Goal: Complete application form: Complete application form

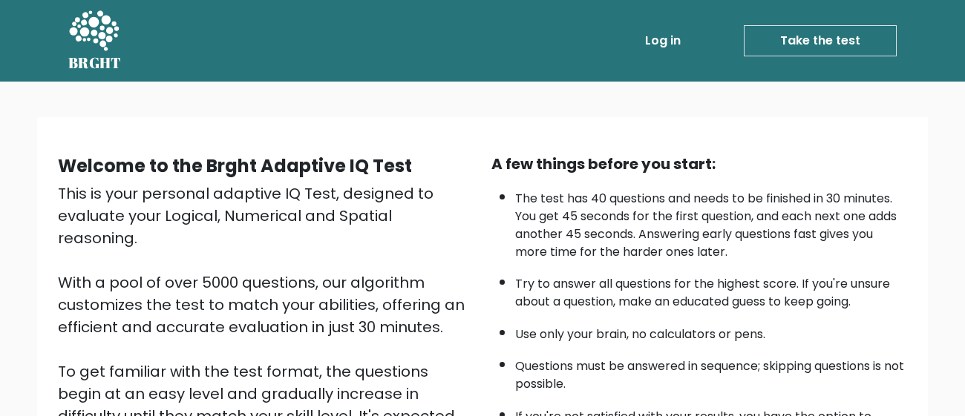
scroll to position [263, 0]
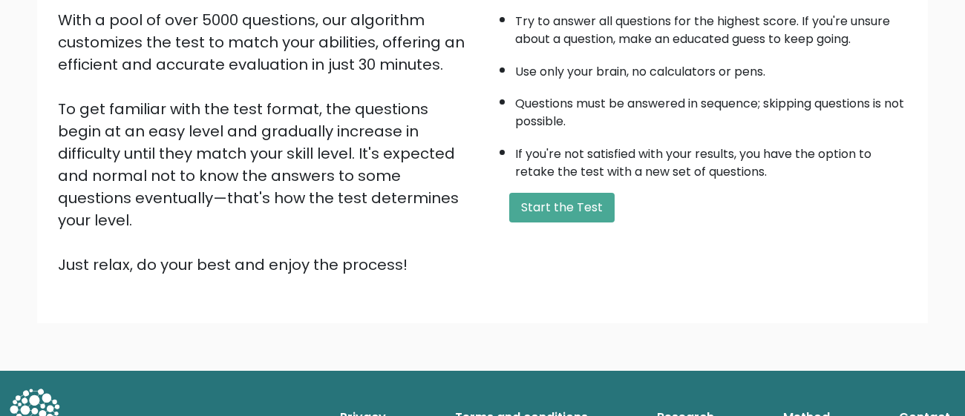
click at [612, 195] on form "Start the Test" at bounding box center [699, 208] width 416 height 30
click at [573, 203] on button "Start the Test" at bounding box center [561, 208] width 105 height 30
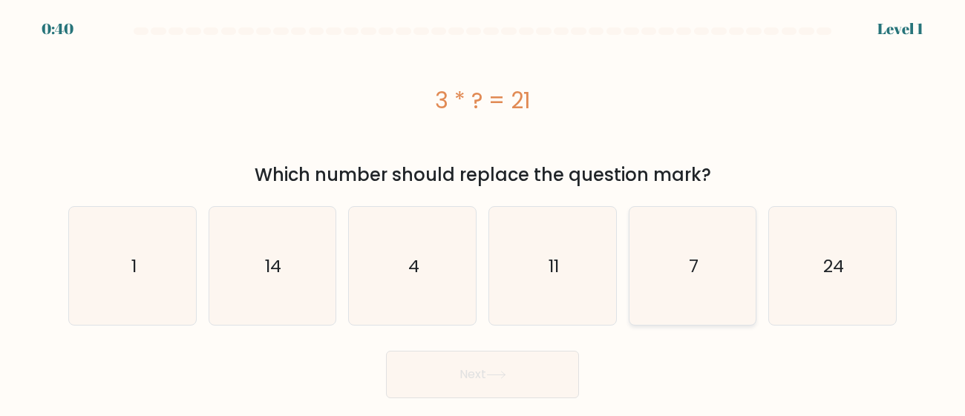
click at [712, 267] on icon "7" at bounding box center [692, 266] width 118 height 118
click at [483, 212] on input "e. 7" at bounding box center [483, 211] width 1 height 4
radio input "true"
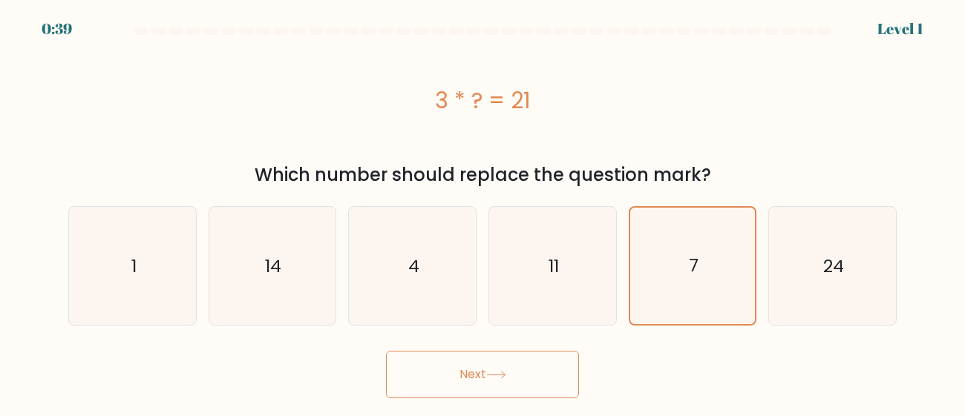
click at [517, 379] on button "Next" at bounding box center [482, 375] width 193 height 48
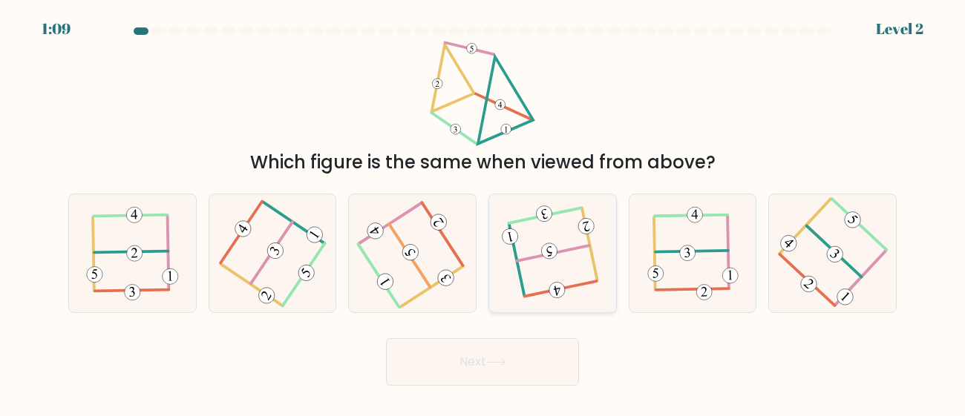
click at [537, 278] on icon at bounding box center [552, 253] width 93 height 94
click at [483, 212] on input "d." at bounding box center [483, 211] width 1 height 4
radio input "true"
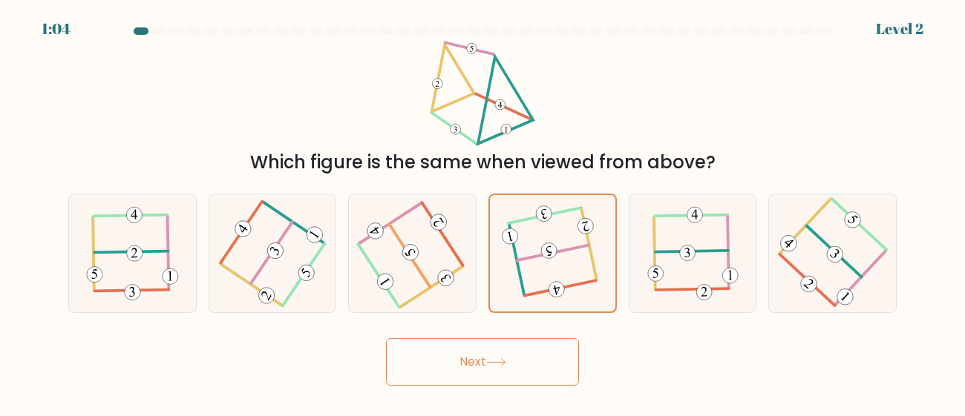
click at [520, 359] on button "Next" at bounding box center [482, 362] width 193 height 48
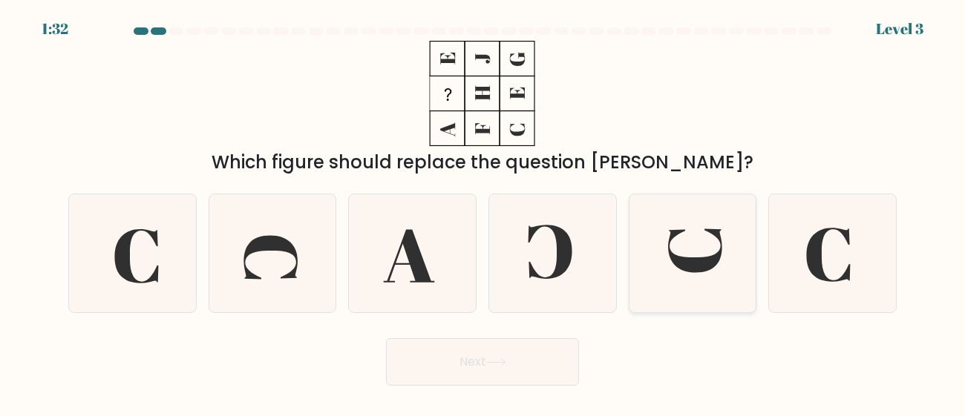
click at [661, 242] on icon at bounding box center [692, 253] width 118 height 118
click at [483, 212] on input "e." at bounding box center [483, 211] width 1 height 4
radio input "true"
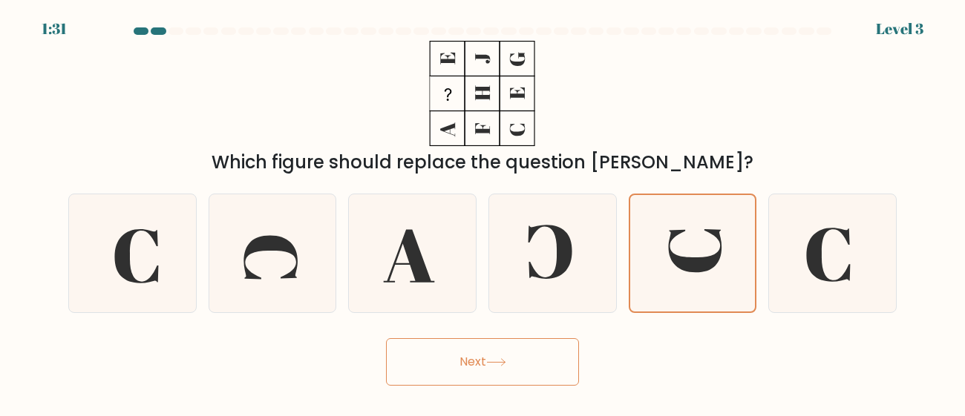
click at [463, 353] on button "Next" at bounding box center [482, 362] width 193 height 48
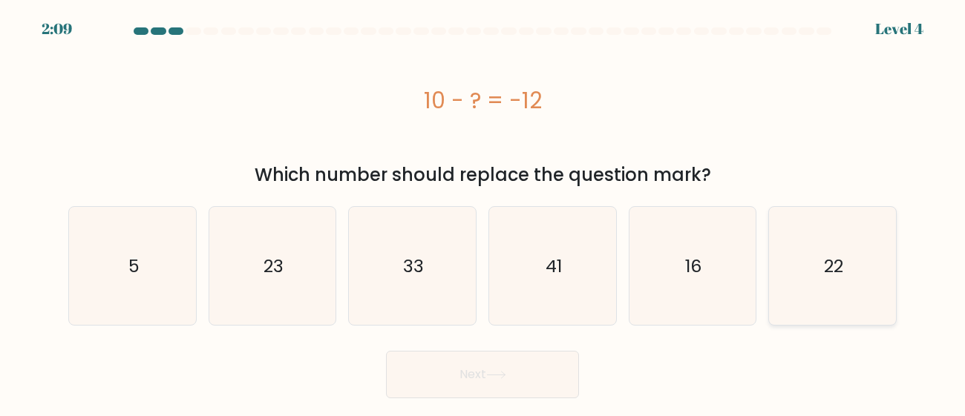
click at [828, 307] on icon "22" at bounding box center [832, 266] width 118 height 118
click at [483, 212] on input "f. 22" at bounding box center [483, 211] width 1 height 4
radio input "true"
click at [496, 386] on button "Next" at bounding box center [482, 375] width 193 height 48
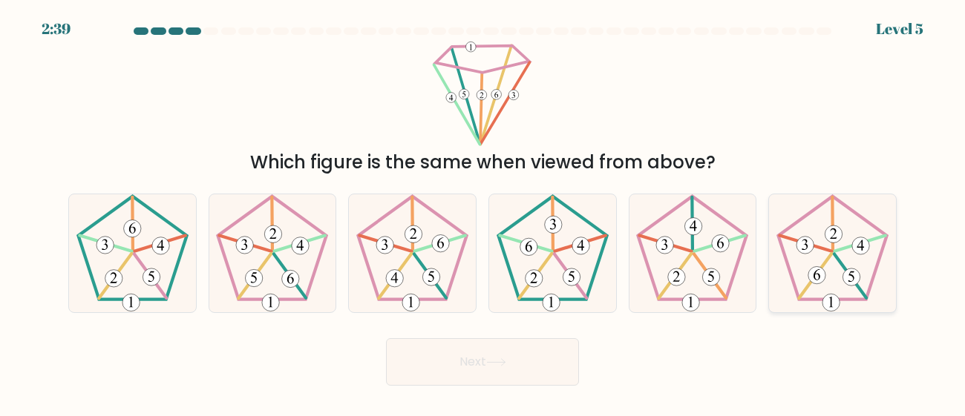
click at [846, 244] on icon at bounding box center [832, 253] width 118 height 118
click at [483, 212] on input "f." at bounding box center [483, 211] width 1 height 4
radio input "true"
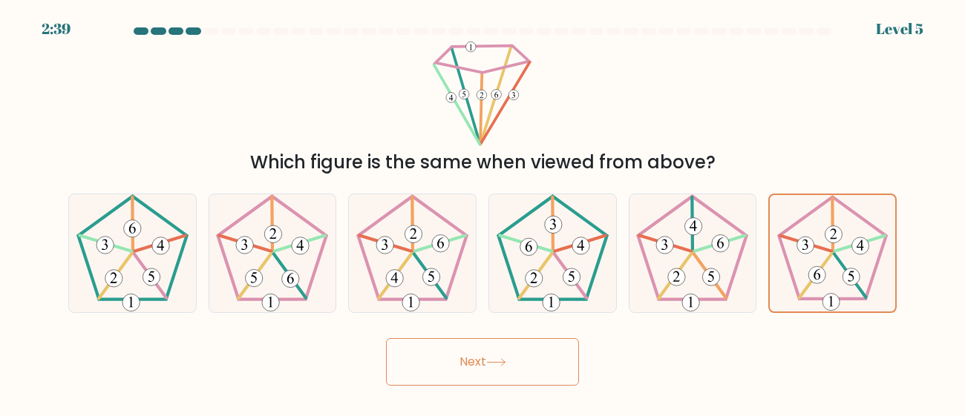
click at [495, 360] on icon at bounding box center [496, 363] width 20 height 8
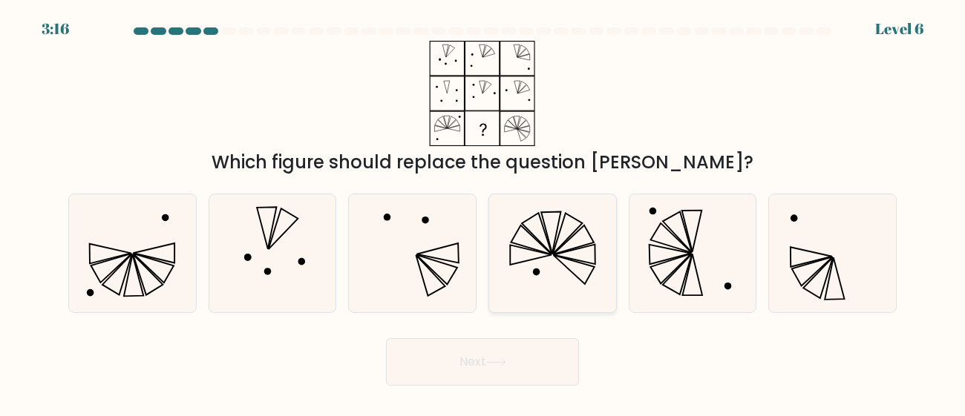
click at [525, 263] on icon at bounding box center [553, 253] width 118 height 118
click at [483, 212] on input "d." at bounding box center [483, 211] width 1 height 4
radio input "true"
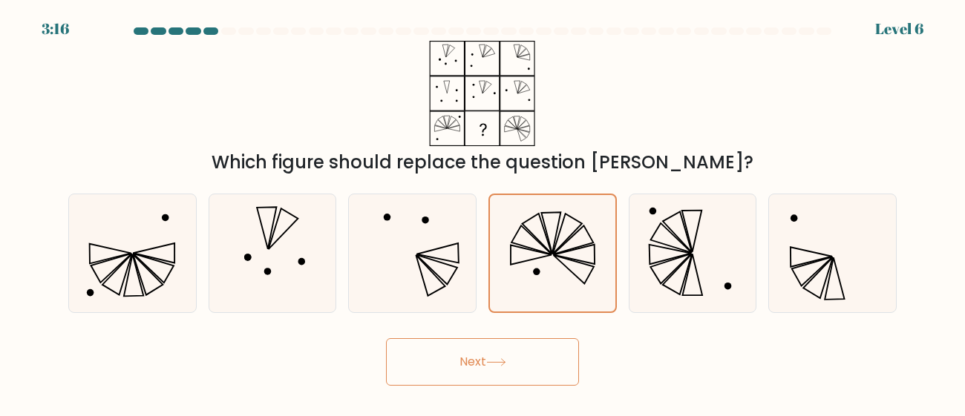
click at [459, 354] on button "Next" at bounding box center [482, 362] width 193 height 48
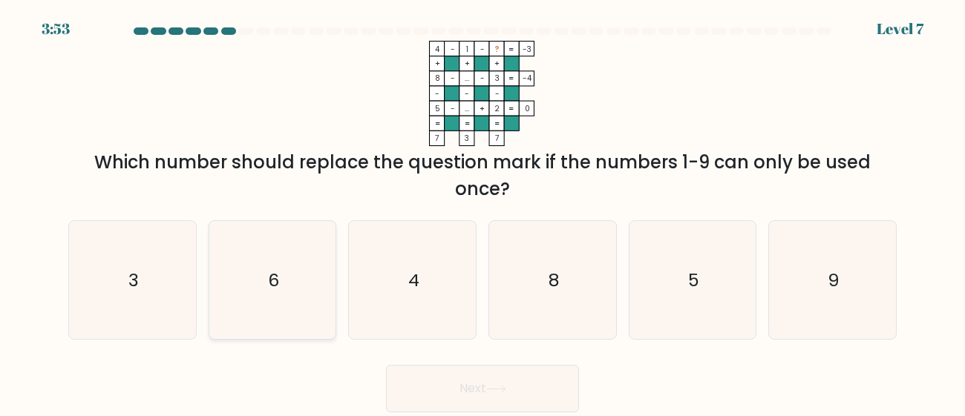
click at [298, 285] on icon "6" at bounding box center [272, 280] width 118 height 118
click at [483, 212] on input "b. 6" at bounding box center [483, 211] width 1 height 4
radio input "true"
click at [485, 393] on button "Next" at bounding box center [482, 389] width 193 height 48
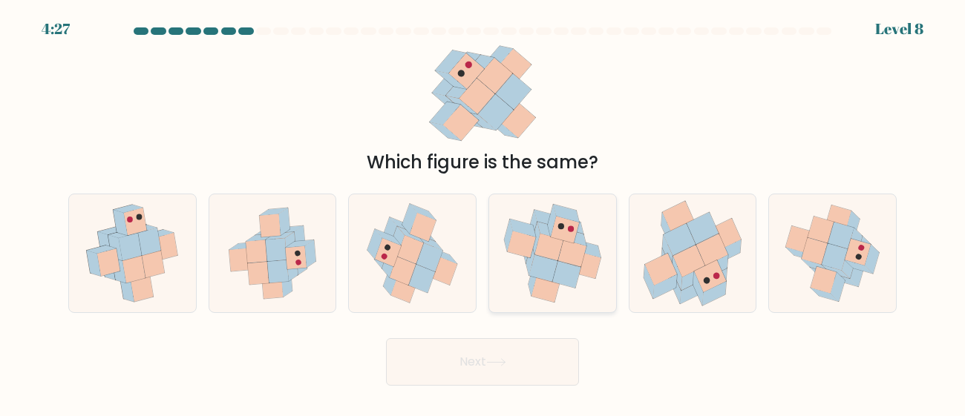
click at [545, 250] on icon at bounding box center [548, 247] width 28 height 27
click at [483, 212] on input "d." at bounding box center [483, 211] width 1 height 4
radio input "true"
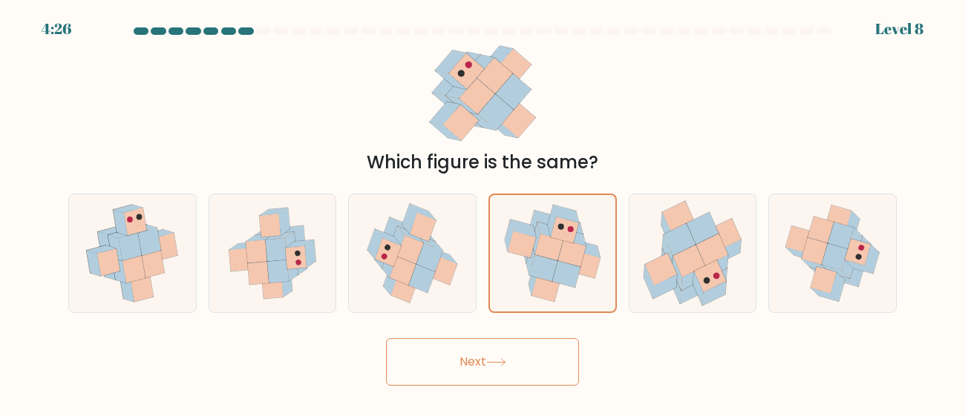
click at [477, 366] on button "Next" at bounding box center [482, 362] width 193 height 48
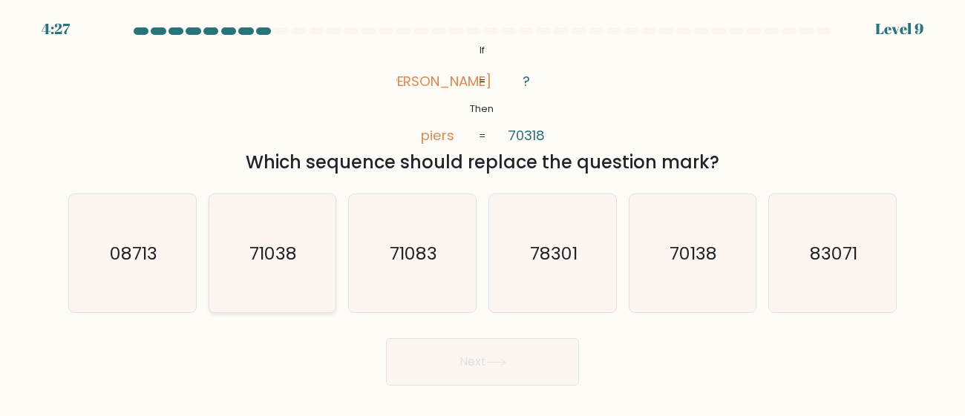
click at [309, 275] on icon "71038" at bounding box center [272, 253] width 118 height 118
click at [483, 212] on input "b. 71038" at bounding box center [483, 211] width 1 height 4
radio input "true"
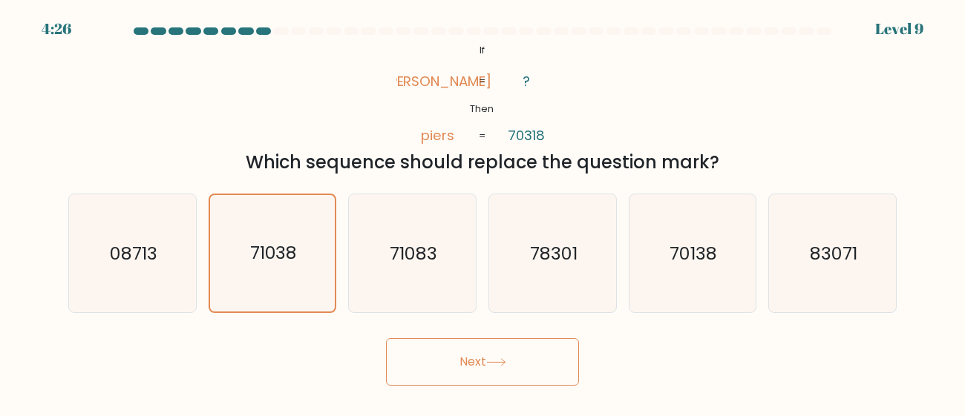
click at [510, 378] on button "Next" at bounding box center [482, 362] width 193 height 48
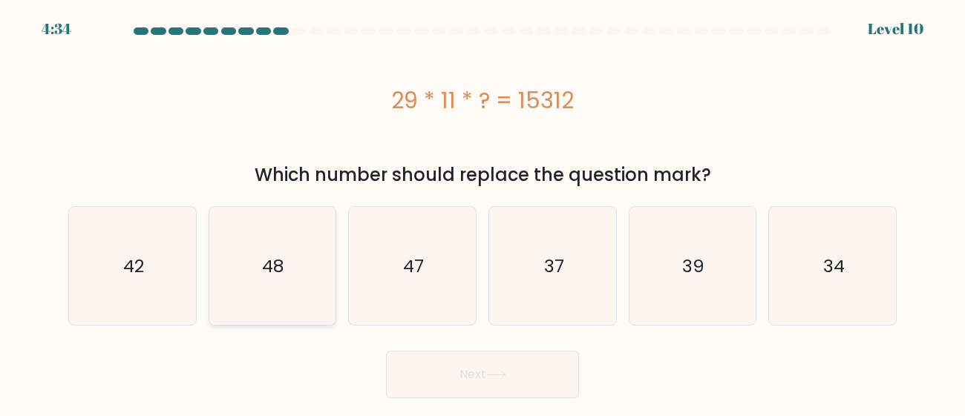
click at [303, 295] on icon "48" at bounding box center [272, 266] width 118 height 118
click at [483, 212] on input "b. 48" at bounding box center [483, 211] width 1 height 4
radio input "true"
click at [399, 364] on button "Next" at bounding box center [482, 375] width 193 height 48
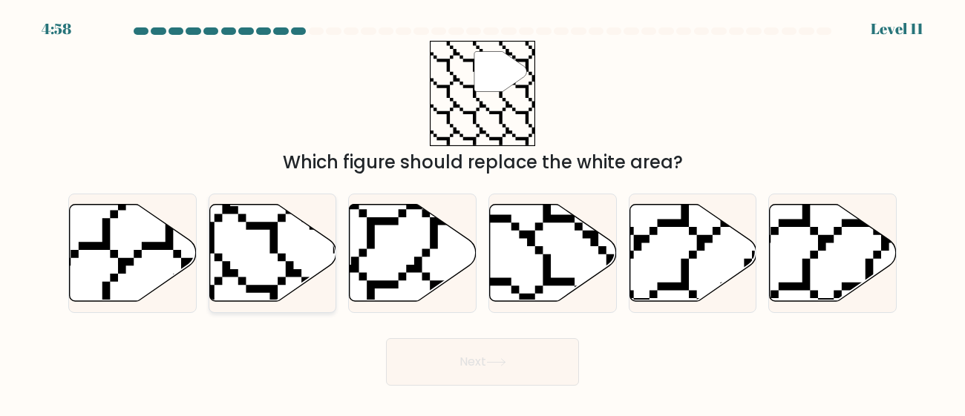
click at [238, 244] on icon at bounding box center [272, 252] width 127 height 97
click at [483, 212] on input "b." at bounding box center [483, 211] width 1 height 4
radio input "true"
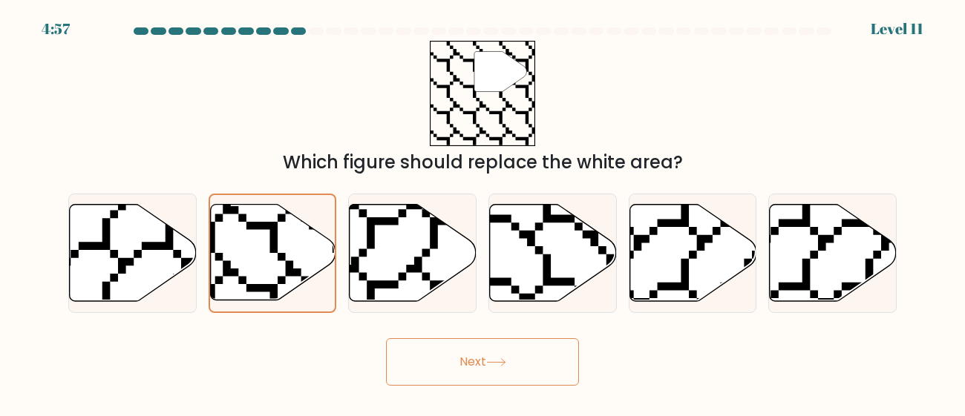
click at [468, 368] on button "Next" at bounding box center [482, 362] width 193 height 48
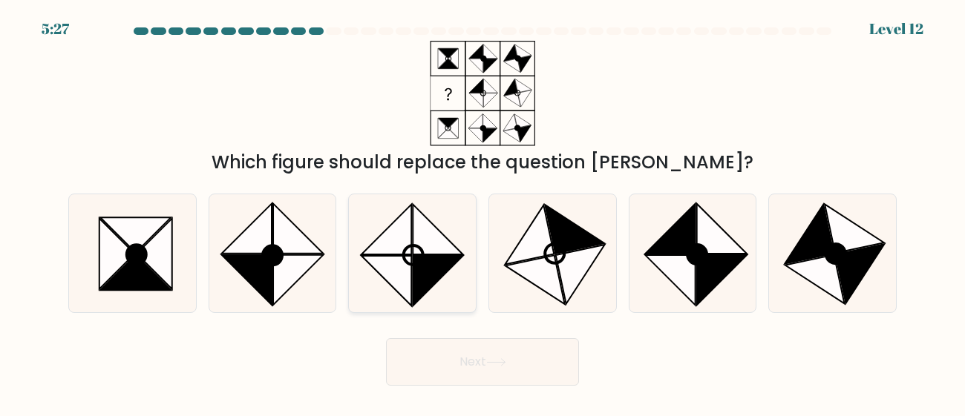
click at [424, 301] on icon at bounding box center [412, 253] width 118 height 118
click at [483, 212] on input "c." at bounding box center [483, 211] width 1 height 4
radio input "true"
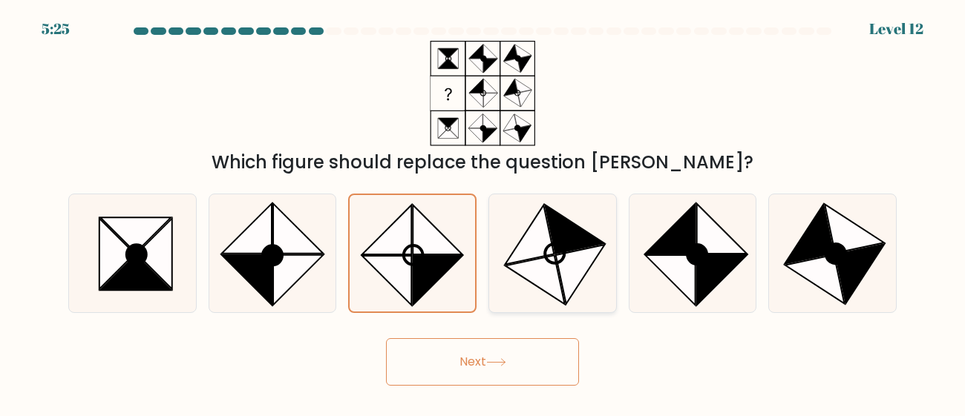
click at [526, 300] on icon at bounding box center [553, 253] width 118 height 118
click at [483, 212] on input "d." at bounding box center [483, 211] width 1 height 4
radio input "true"
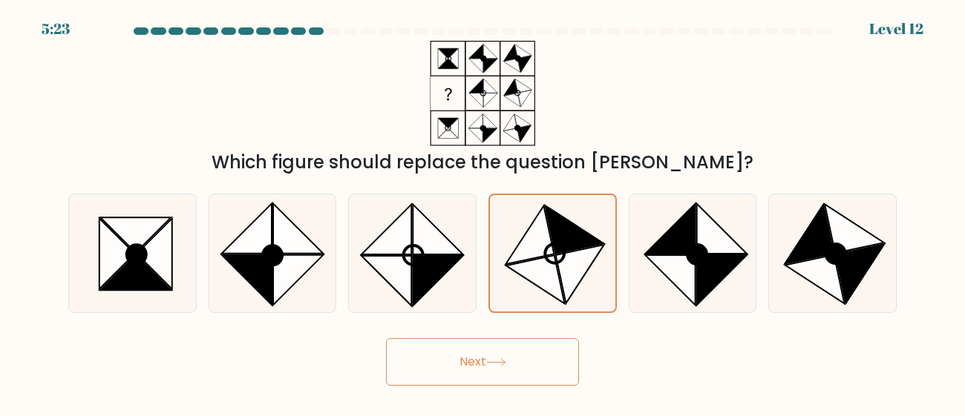
click at [473, 361] on button "Next" at bounding box center [482, 362] width 193 height 48
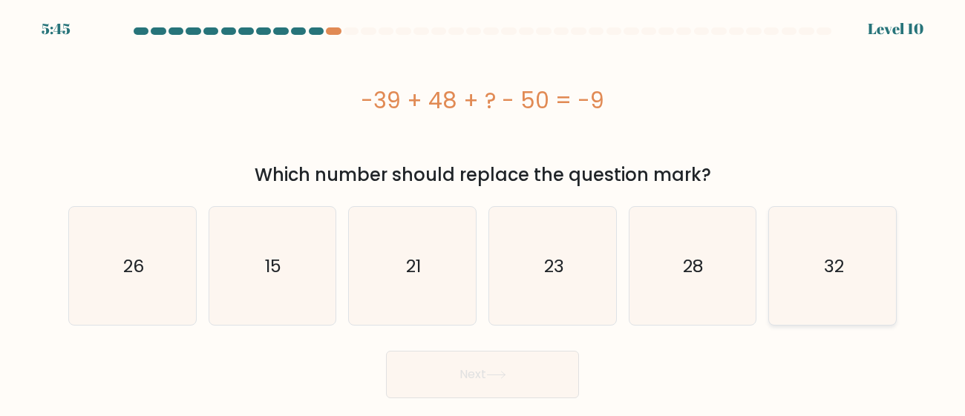
click at [809, 314] on icon "32" at bounding box center [832, 266] width 118 height 118
click at [483, 212] on input "f. 32" at bounding box center [483, 211] width 1 height 4
radio input "true"
click at [434, 387] on button "Next" at bounding box center [482, 375] width 193 height 48
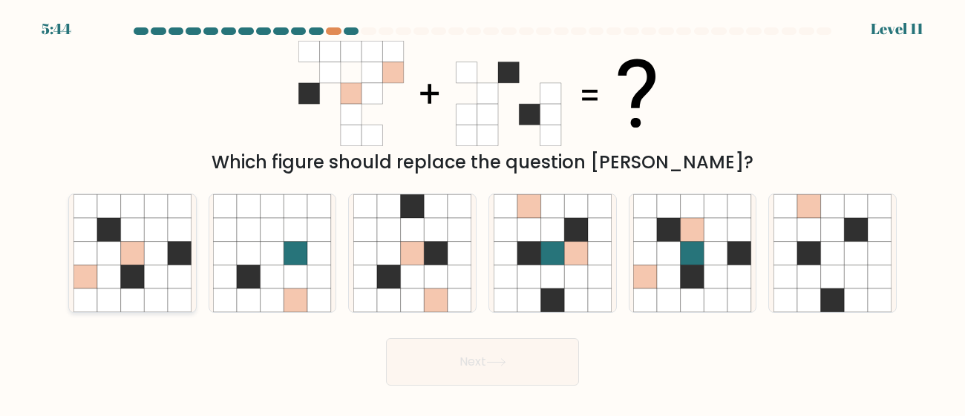
click at [122, 261] on icon at bounding box center [132, 253] width 24 height 24
click at [483, 212] on input "a." at bounding box center [483, 211] width 1 height 4
radio input "true"
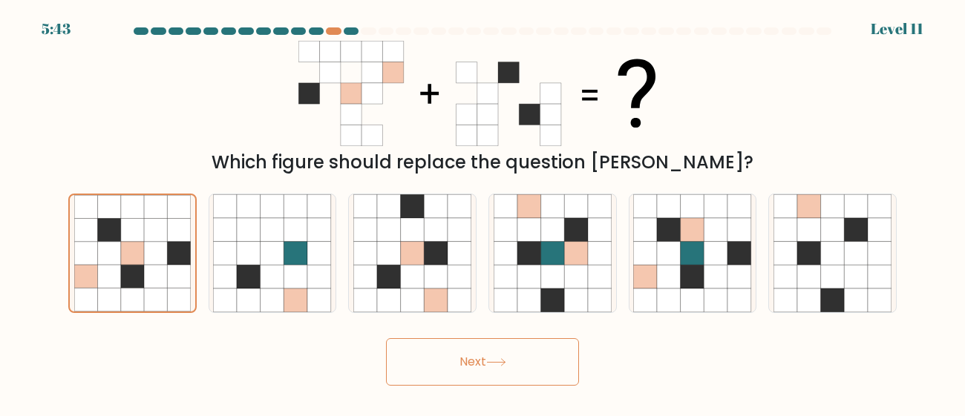
click at [462, 367] on button "Next" at bounding box center [482, 362] width 193 height 48
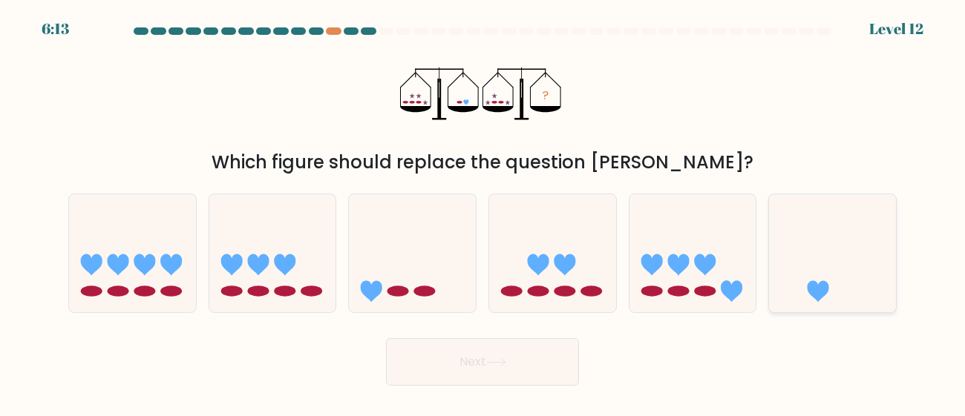
click at [787, 285] on icon at bounding box center [832, 253] width 127 height 105
click at [483, 212] on input "f." at bounding box center [483, 211] width 1 height 4
radio input "true"
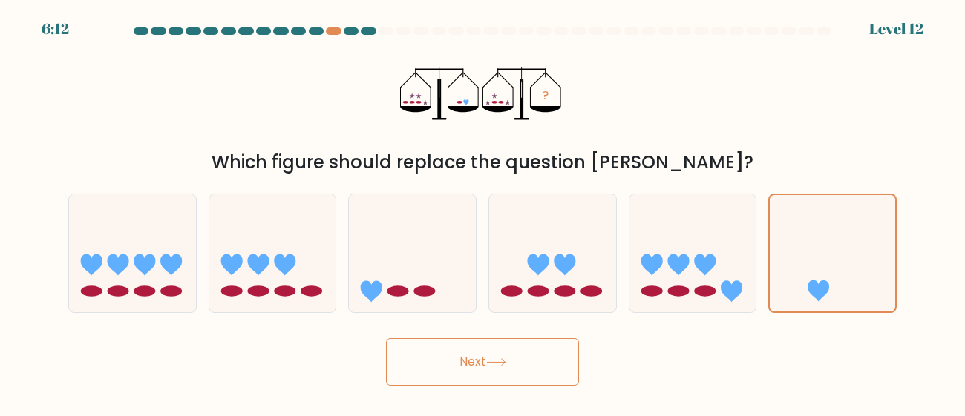
click at [525, 371] on button "Next" at bounding box center [482, 362] width 193 height 48
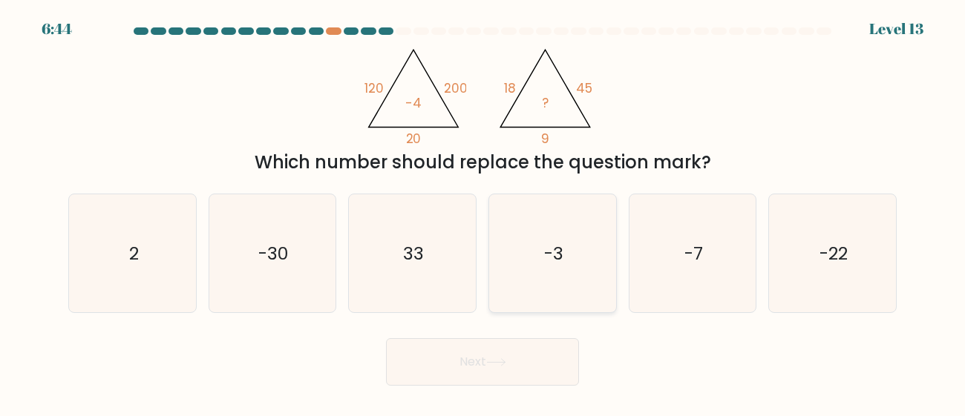
click at [548, 302] on icon "-3" at bounding box center [553, 253] width 118 height 118
click at [483, 212] on input "d. -3" at bounding box center [483, 211] width 1 height 4
radio input "true"
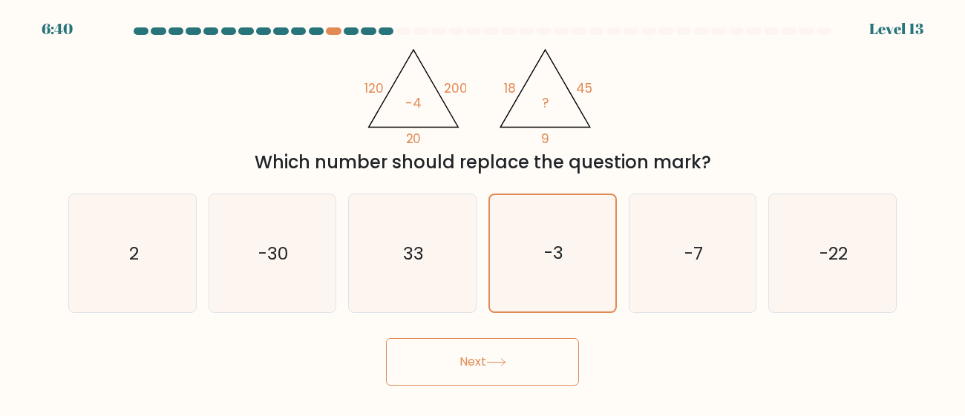
click at [500, 356] on button "Next" at bounding box center [482, 362] width 193 height 48
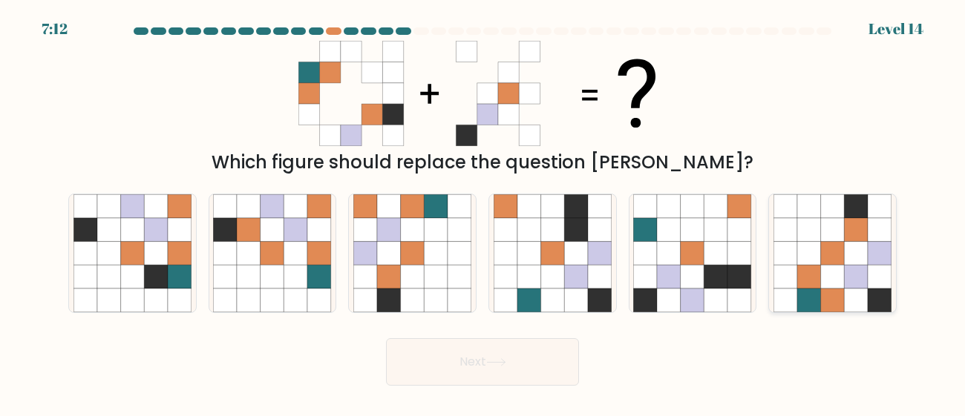
click at [813, 301] on icon at bounding box center [809, 301] width 24 height 24
click at [483, 212] on input "f." at bounding box center [483, 211] width 1 height 4
radio input "true"
click at [514, 358] on button "Next" at bounding box center [482, 362] width 193 height 48
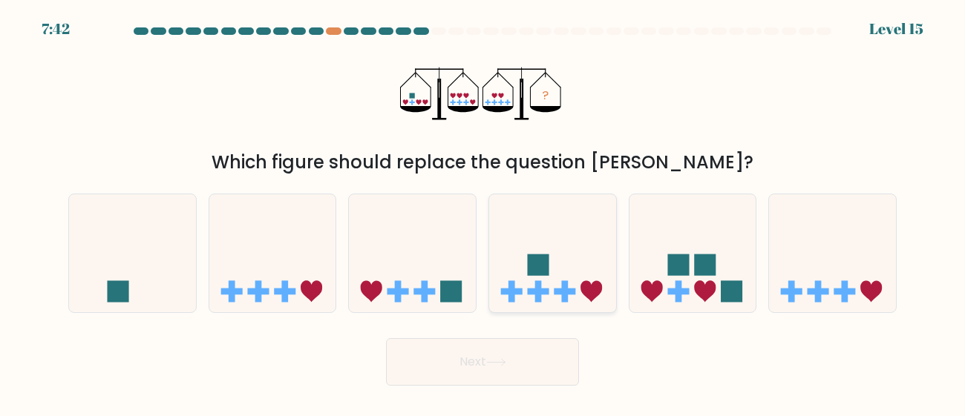
click at [571, 277] on icon at bounding box center [552, 253] width 127 height 105
click at [483, 212] on input "d." at bounding box center [483, 211] width 1 height 4
radio input "true"
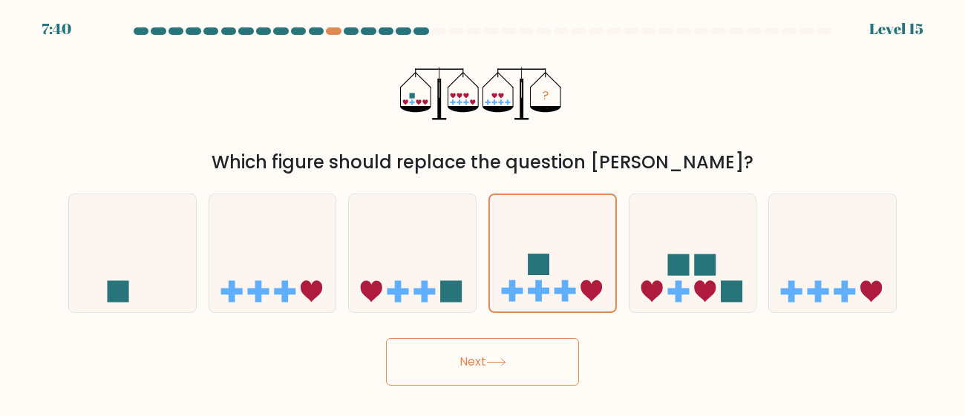
click at [494, 354] on button "Next" at bounding box center [482, 362] width 193 height 48
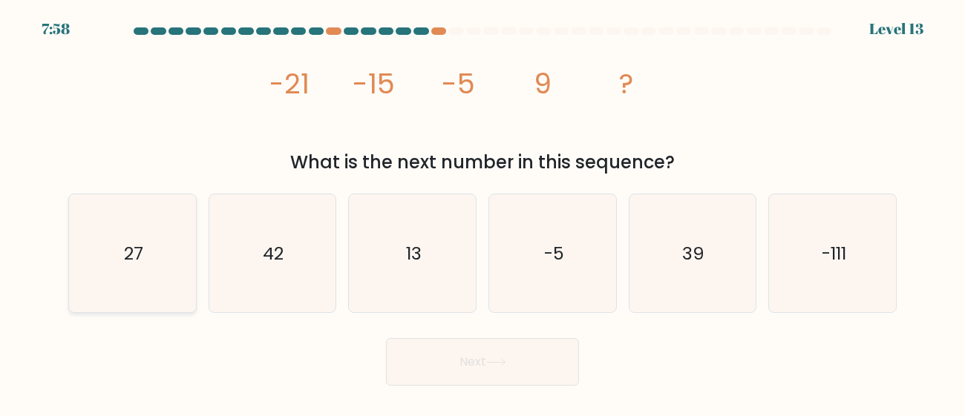
click at [154, 236] on icon "27" at bounding box center [132, 253] width 118 height 118
click at [483, 212] on input "a. 27" at bounding box center [483, 211] width 1 height 4
radio input "true"
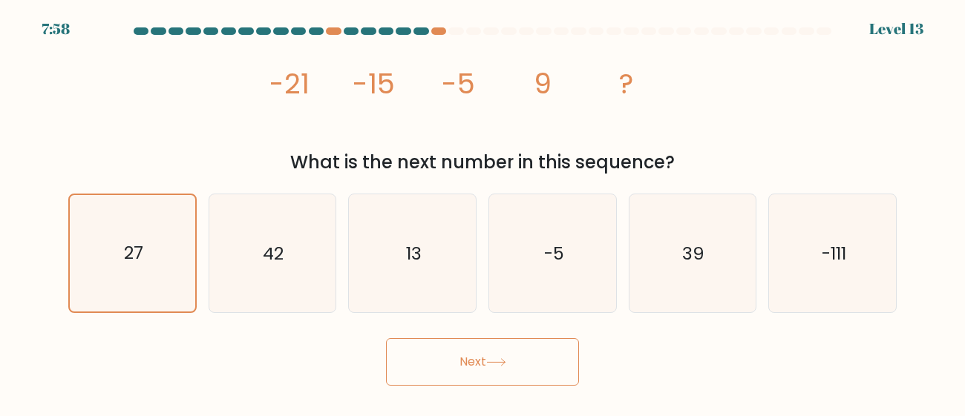
click at [447, 371] on button "Next" at bounding box center [482, 362] width 193 height 48
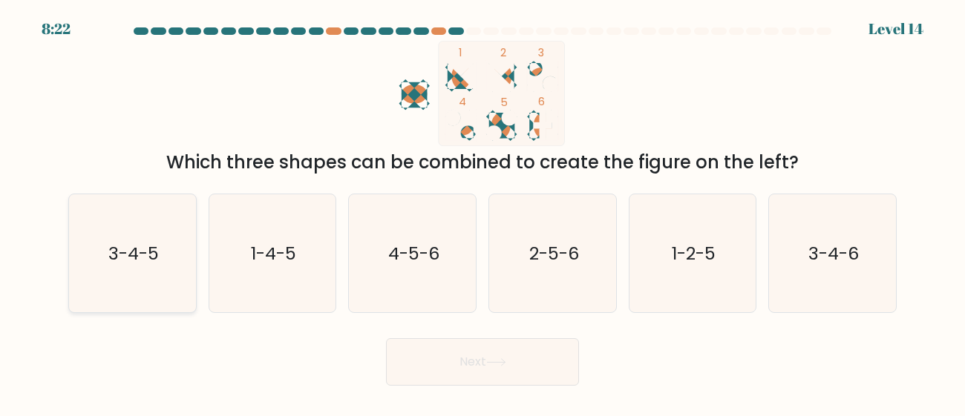
click at [167, 270] on icon "3-4-5" at bounding box center [132, 253] width 118 height 118
click at [483, 212] on input "a. 3-4-5" at bounding box center [483, 211] width 1 height 4
radio input "true"
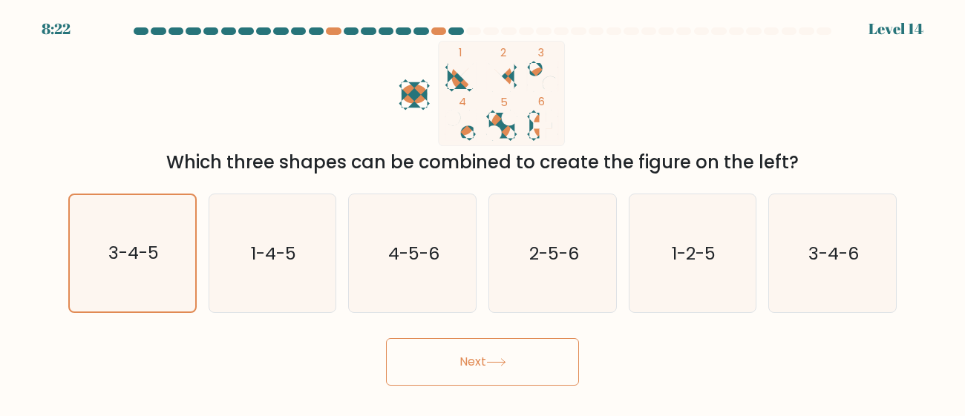
click at [431, 385] on button "Next" at bounding box center [482, 362] width 193 height 48
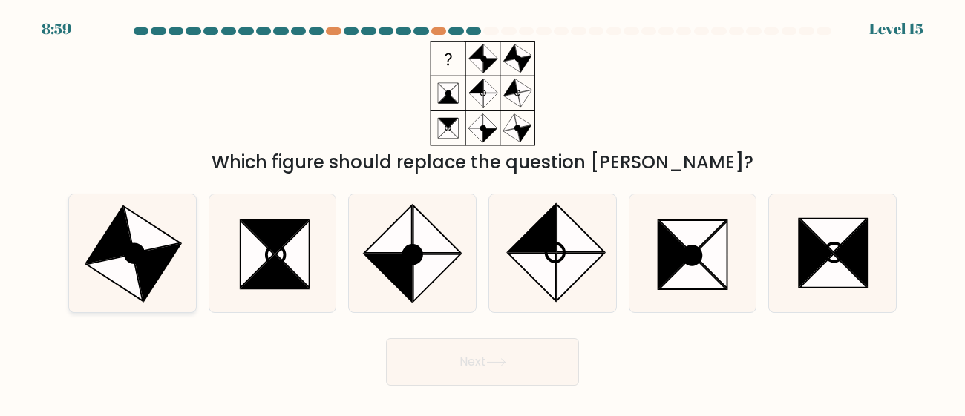
click at [148, 255] on icon at bounding box center [157, 272] width 46 height 56
click at [483, 212] on input "a." at bounding box center [483, 211] width 1 height 4
radio input "true"
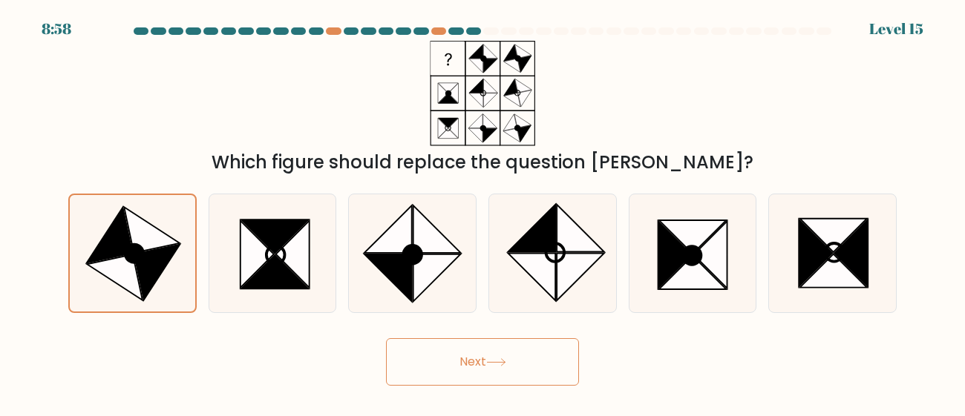
click at [522, 380] on button "Next" at bounding box center [482, 362] width 193 height 48
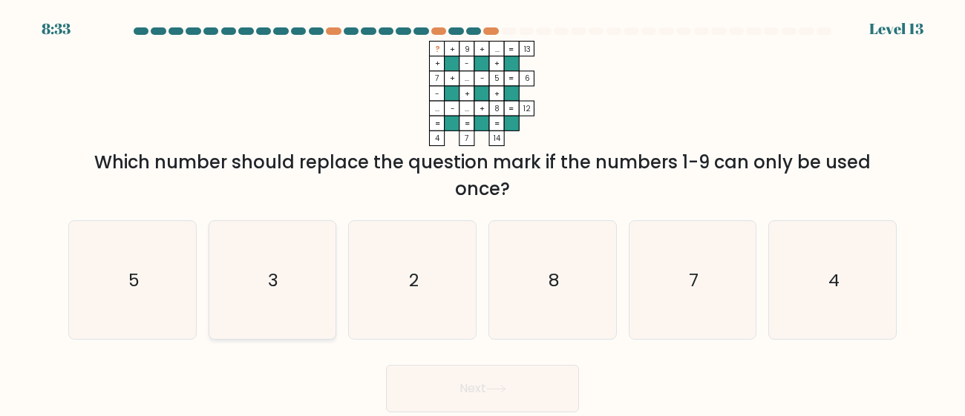
click at [336, 263] on div "3" at bounding box center [273, 280] width 128 height 120
click at [483, 212] on input "b. 3" at bounding box center [483, 211] width 1 height 4
radio input "true"
click at [457, 372] on button "Next" at bounding box center [482, 389] width 193 height 48
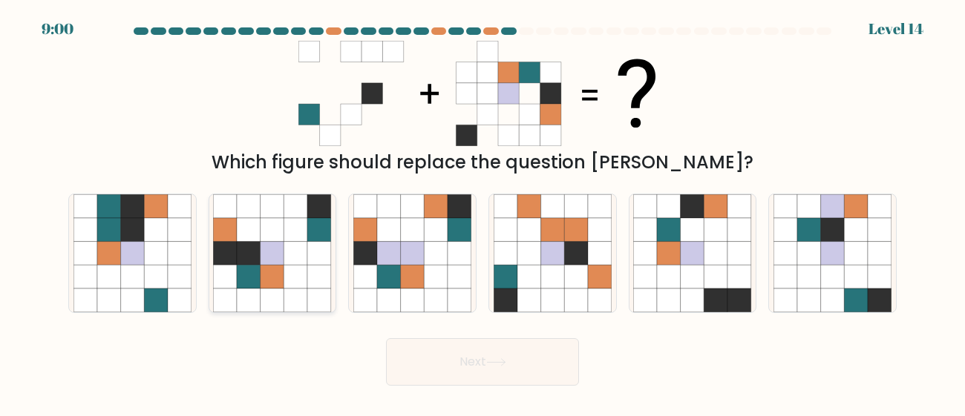
click at [298, 267] on icon at bounding box center [296, 277] width 24 height 24
click at [483, 212] on input "b." at bounding box center [483, 211] width 1 height 4
radio input "true"
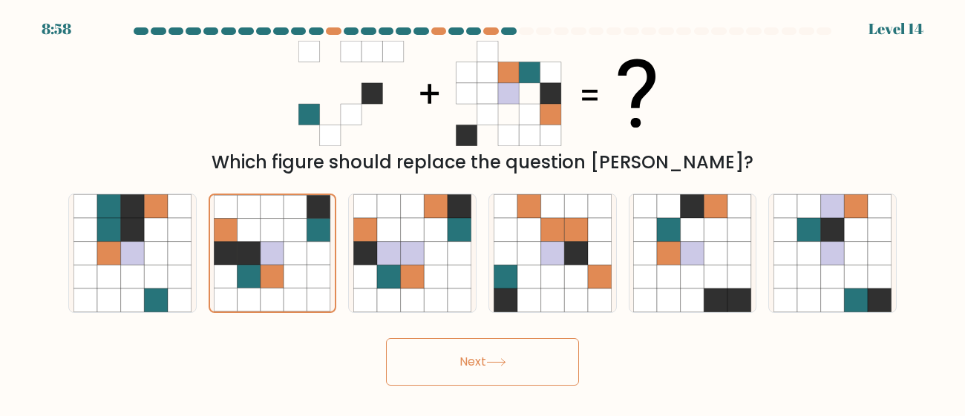
click at [530, 361] on button "Next" at bounding box center [482, 362] width 193 height 48
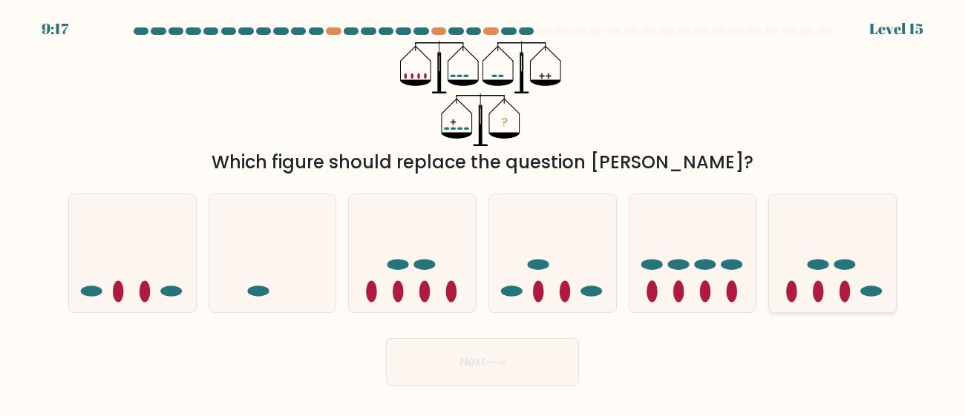
click at [832, 292] on icon at bounding box center [832, 253] width 127 height 105
click at [483, 212] on input "f." at bounding box center [483, 211] width 1 height 4
radio input "true"
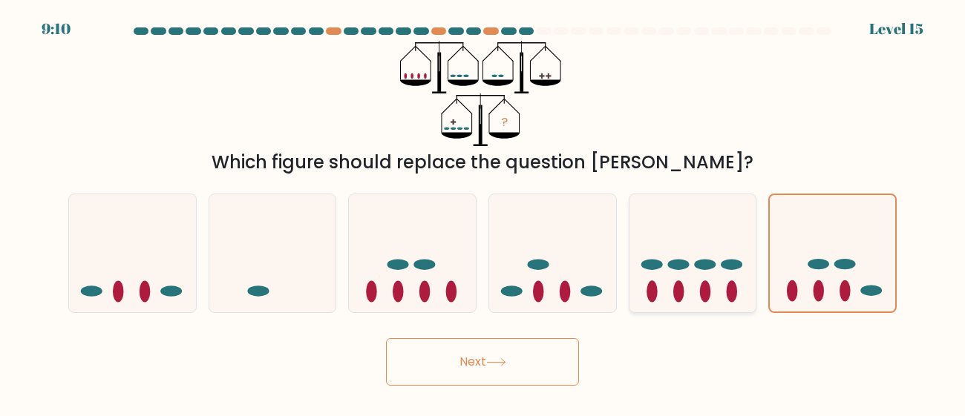
click at [680, 237] on icon at bounding box center [692, 253] width 127 height 105
click at [483, 212] on input "e." at bounding box center [483, 211] width 1 height 4
radio input "true"
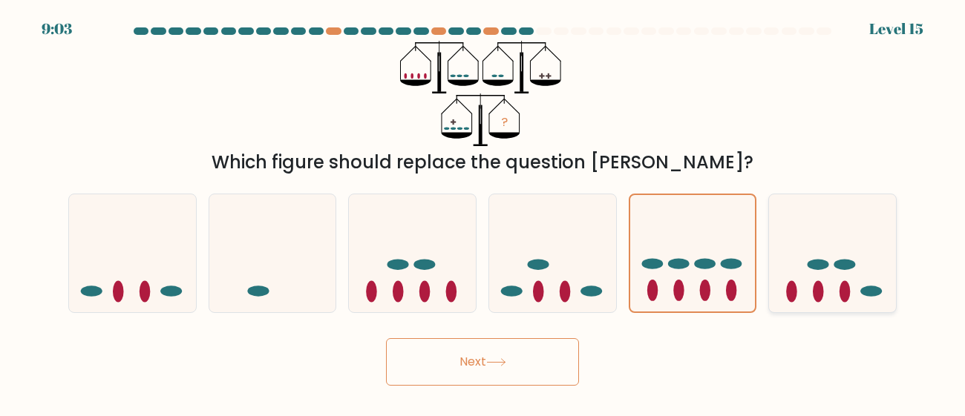
click at [820, 225] on icon at bounding box center [832, 253] width 127 height 105
click at [483, 212] on input "f." at bounding box center [483, 211] width 1 height 4
radio input "true"
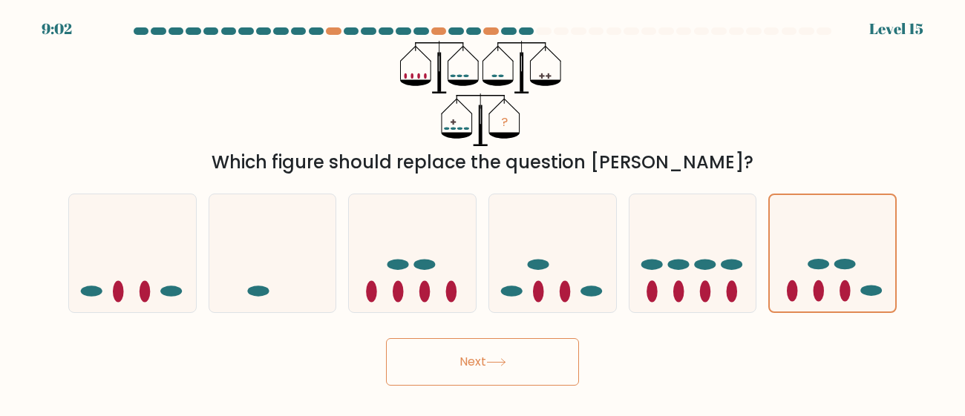
click at [471, 349] on button "Next" at bounding box center [482, 362] width 193 height 48
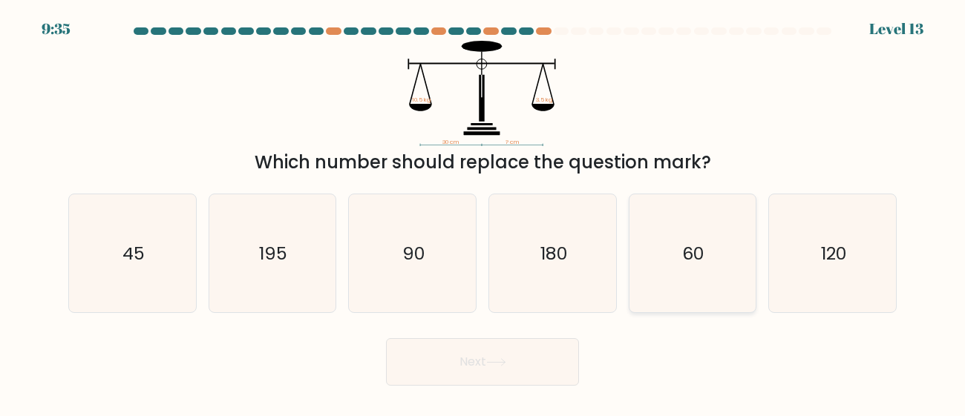
click at [644, 305] on icon "60" at bounding box center [692, 253] width 118 height 118
click at [483, 212] on input "e. 60" at bounding box center [483, 211] width 1 height 4
radio input "true"
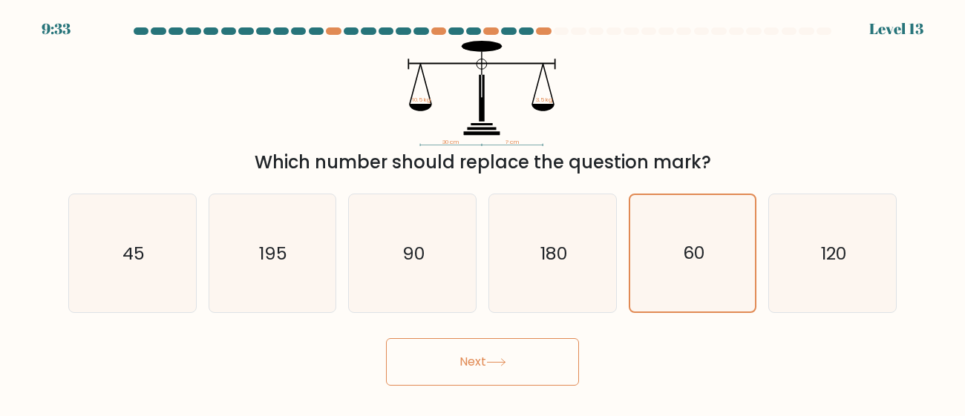
click at [462, 370] on button "Next" at bounding box center [482, 362] width 193 height 48
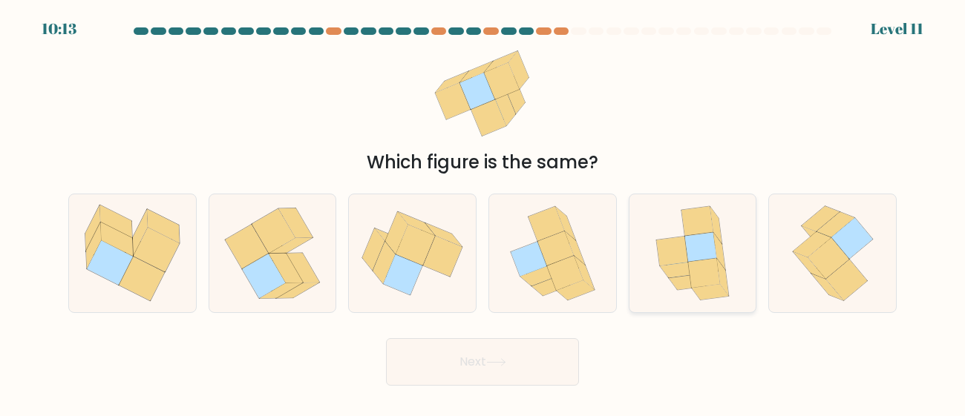
click at [641, 242] on div at bounding box center [693, 254] width 128 height 120
click at [483, 212] on input "e." at bounding box center [483, 211] width 1 height 4
radio input "true"
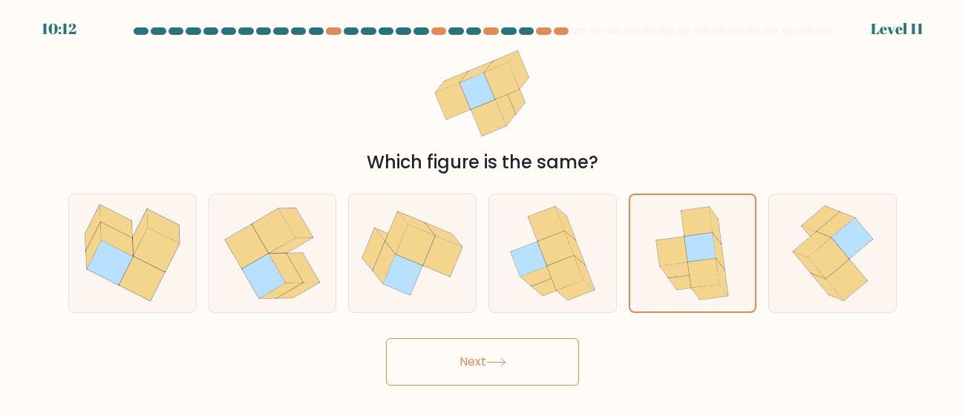
click at [441, 361] on button "Next" at bounding box center [482, 362] width 193 height 48
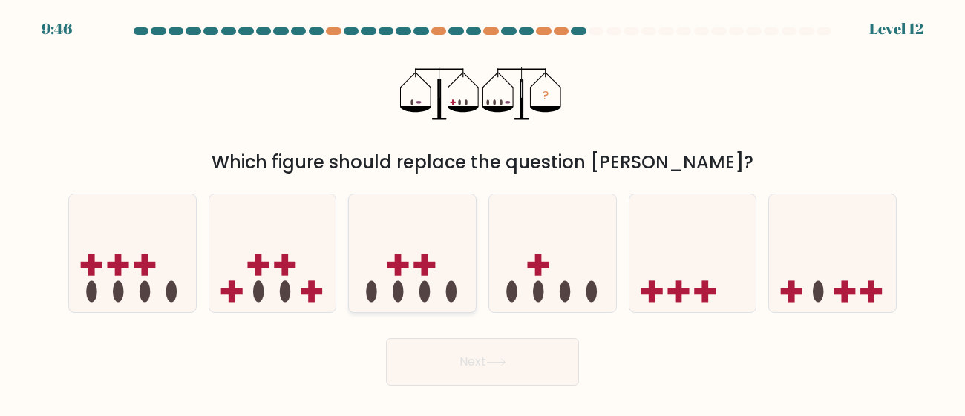
click at [395, 277] on icon at bounding box center [412, 253] width 127 height 105
click at [483, 212] on input "c." at bounding box center [483, 211] width 1 height 4
radio input "true"
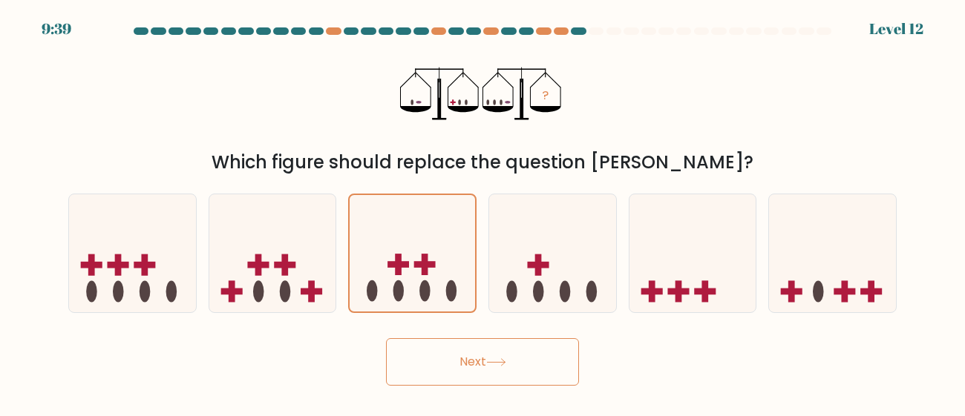
click at [497, 369] on button "Next" at bounding box center [482, 362] width 193 height 48
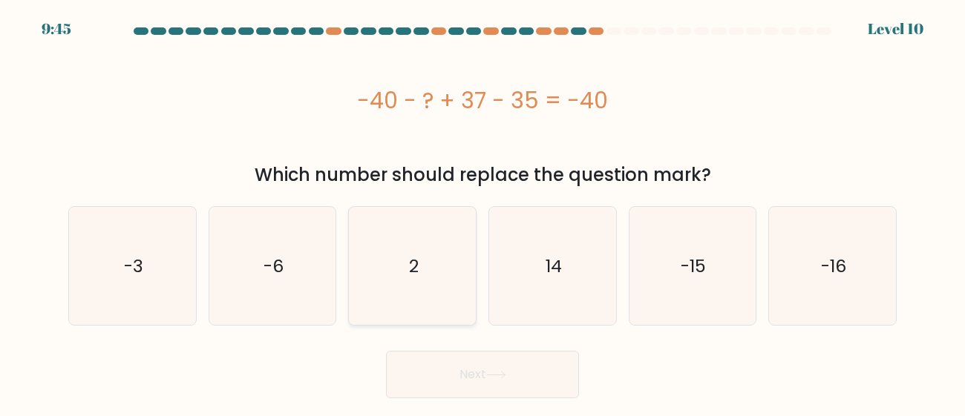
click at [434, 264] on icon "2" at bounding box center [412, 266] width 118 height 118
click at [483, 212] on input "c. 2" at bounding box center [483, 211] width 1 height 4
radio input "true"
click at [476, 359] on button "Next" at bounding box center [482, 375] width 193 height 48
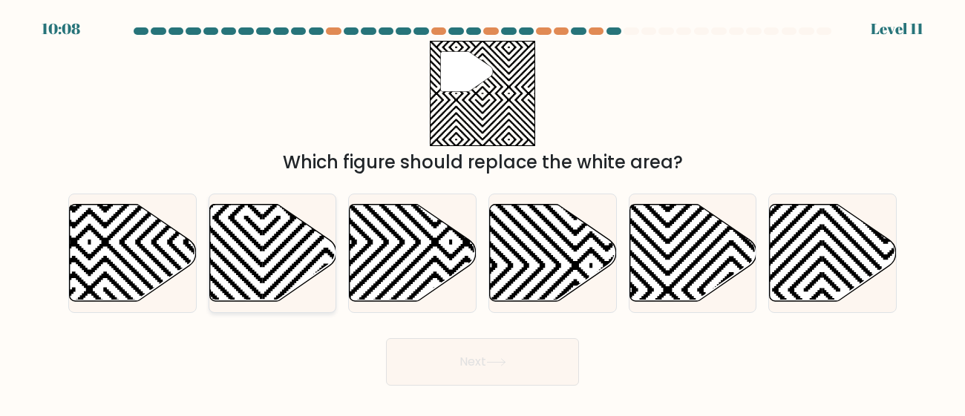
click at [243, 278] on icon at bounding box center [134, 201] width 255 height 255
click at [483, 212] on input "b." at bounding box center [483, 211] width 1 height 4
radio input "true"
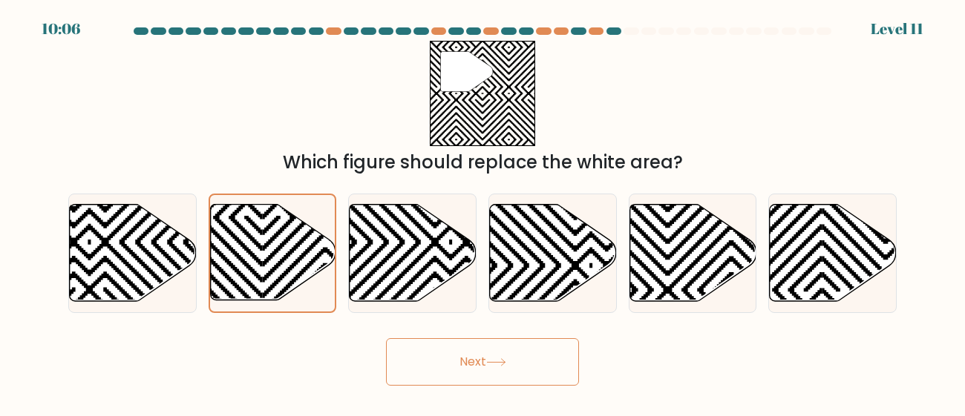
click at [467, 367] on button "Next" at bounding box center [482, 362] width 193 height 48
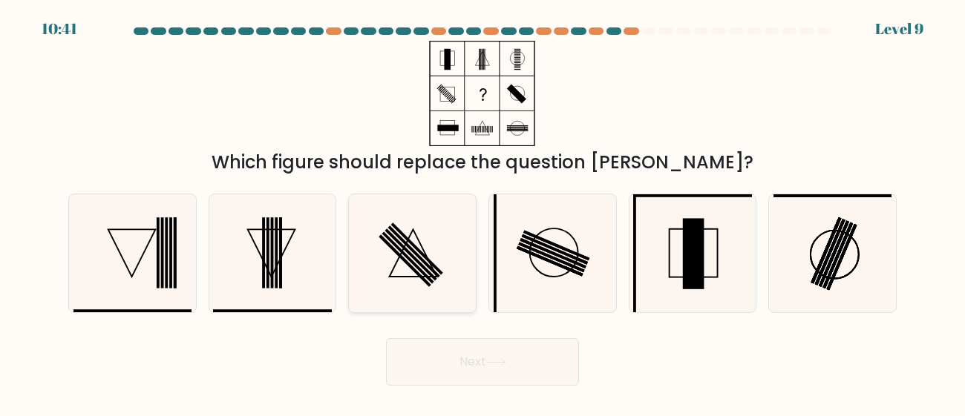
click at [372, 304] on icon at bounding box center [412, 253] width 118 height 118
click at [483, 212] on input "c." at bounding box center [483, 211] width 1 height 4
radio input "true"
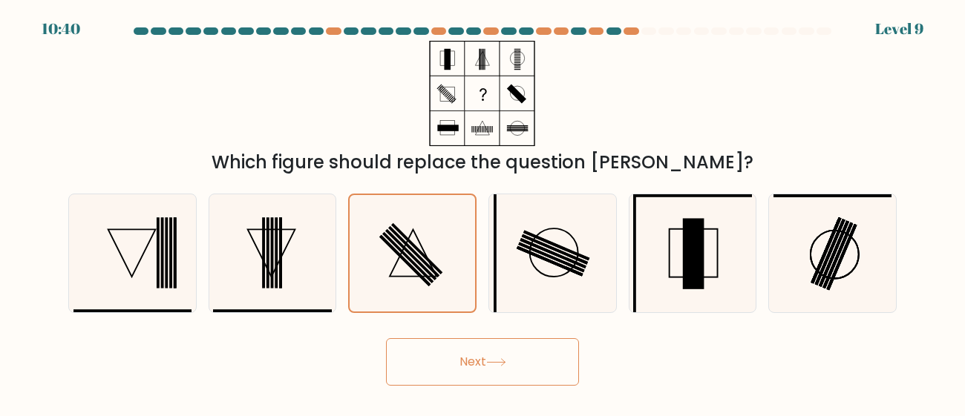
click at [486, 379] on button "Next" at bounding box center [482, 362] width 193 height 48
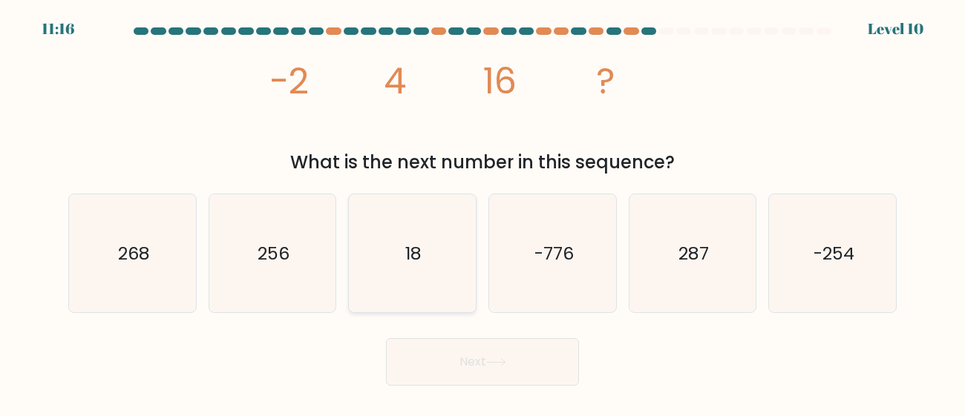
click at [434, 249] on icon "18" at bounding box center [412, 253] width 118 height 118
click at [483, 212] on input "c. 18" at bounding box center [483, 211] width 1 height 4
radio input "true"
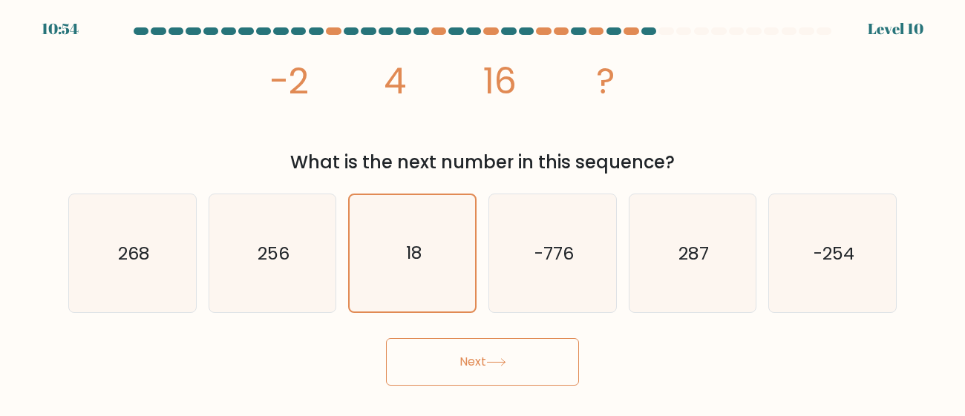
click at [413, 356] on button "Next" at bounding box center [482, 362] width 193 height 48
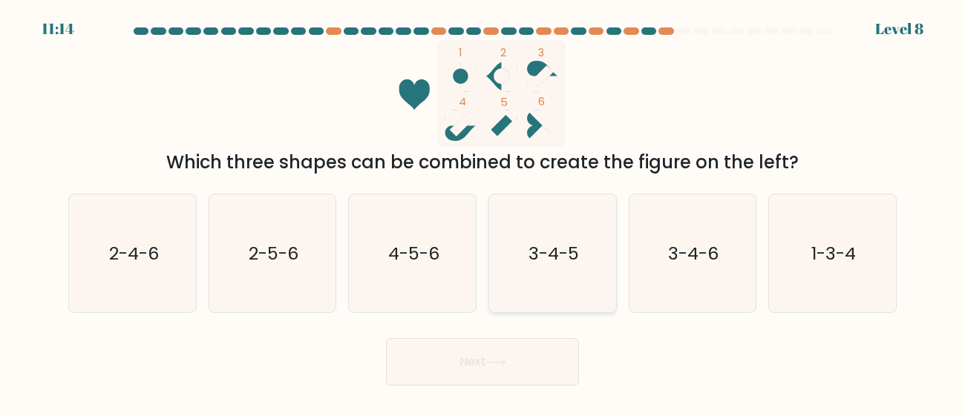
click at [569, 257] on text "3-4-5" at bounding box center [554, 253] width 50 height 24
click at [483, 212] on input "d. 3-4-5" at bounding box center [483, 211] width 1 height 4
radio input "true"
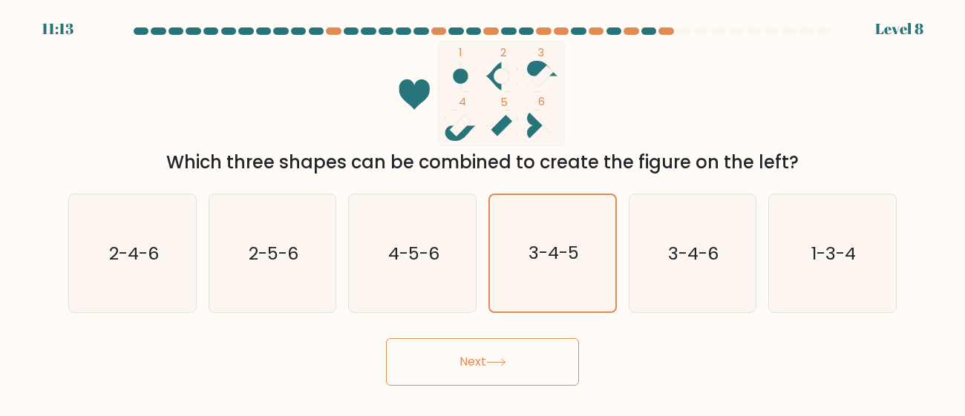
click at [474, 364] on button "Next" at bounding box center [482, 362] width 193 height 48
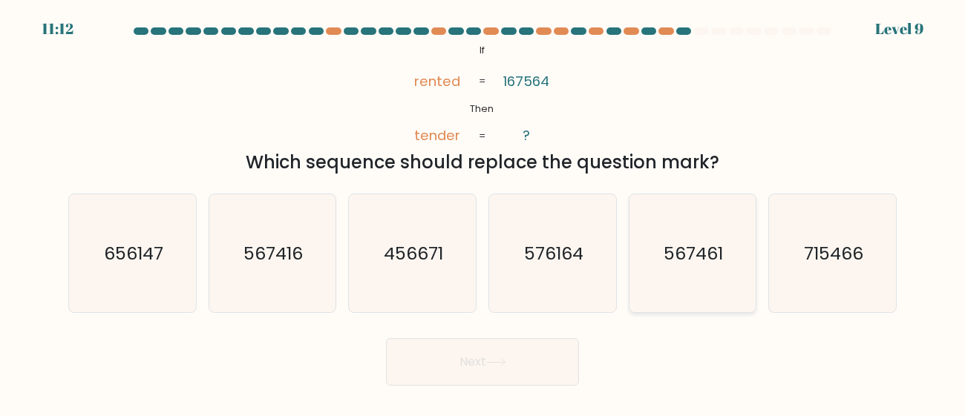
click at [658, 282] on icon "567461" at bounding box center [692, 253] width 118 height 118
click at [483, 212] on input "e. 567461" at bounding box center [483, 211] width 1 height 4
radio input "true"
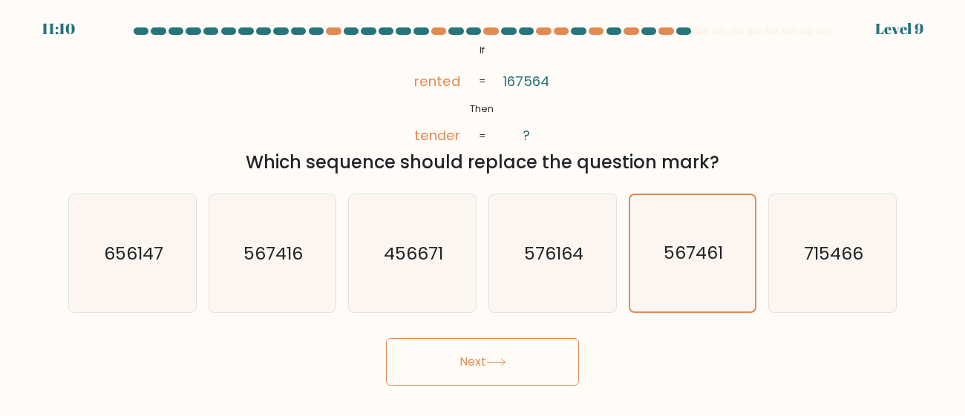
click at [543, 359] on button "Next" at bounding box center [482, 362] width 193 height 48
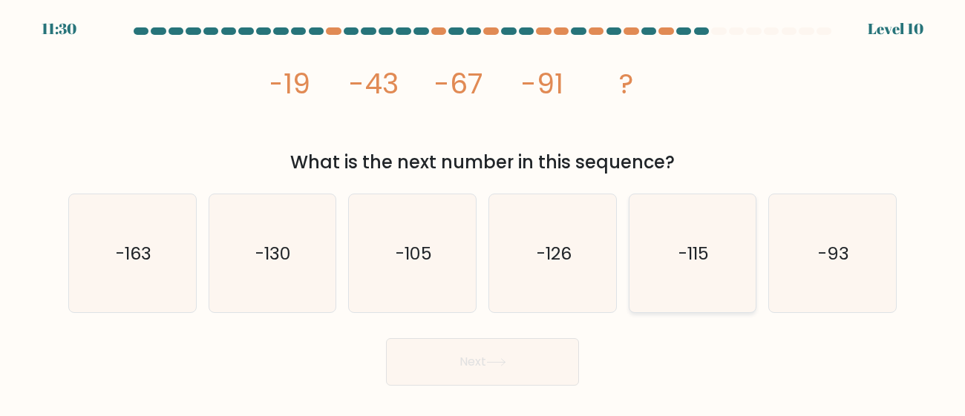
click at [670, 228] on icon "-115" at bounding box center [692, 253] width 118 height 118
click at [483, 212] on input "e. -115" at bounding box center [483, 211] width 1 height 4
radio input "true"
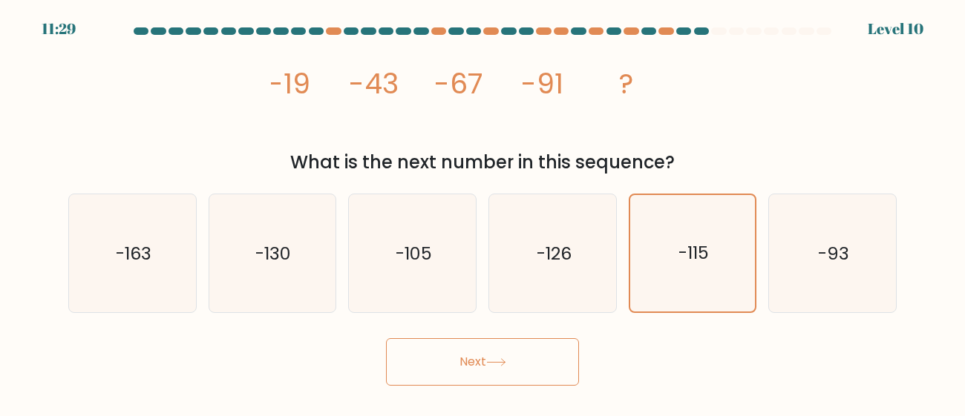
click at [474, 380] on button "Next" at bounding box center [482, 362] width 193 height 48
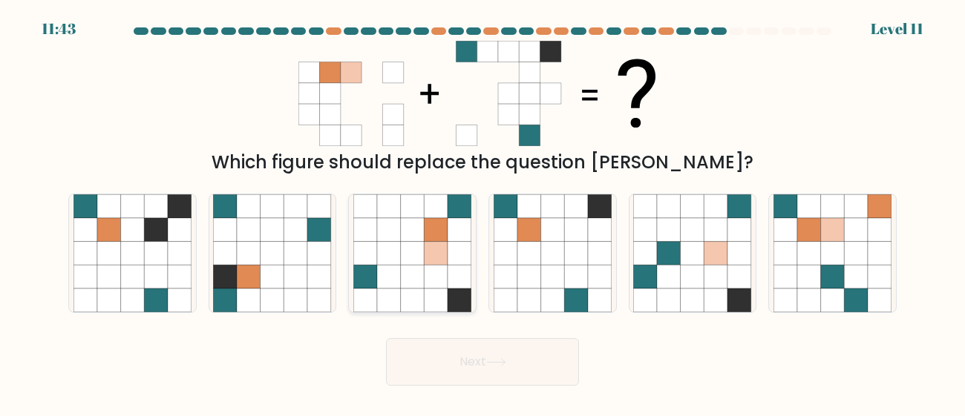
click at [419, 293] on icon at bounding box center [413, 301] width 24 height 24
click at [483, 212] on input "c." at bounding box center [483, 211] width 1 height 4
radio input "true"
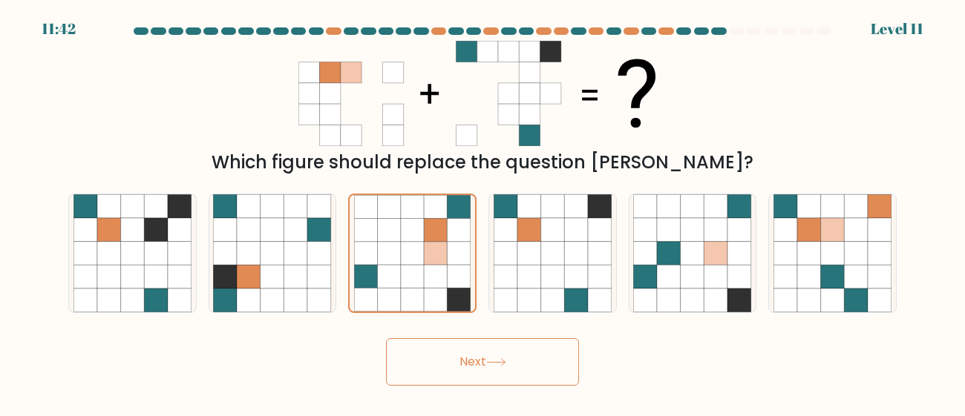
click at [457, 344] on button "Next" at bounding box center [482, 362] width 193 height 48
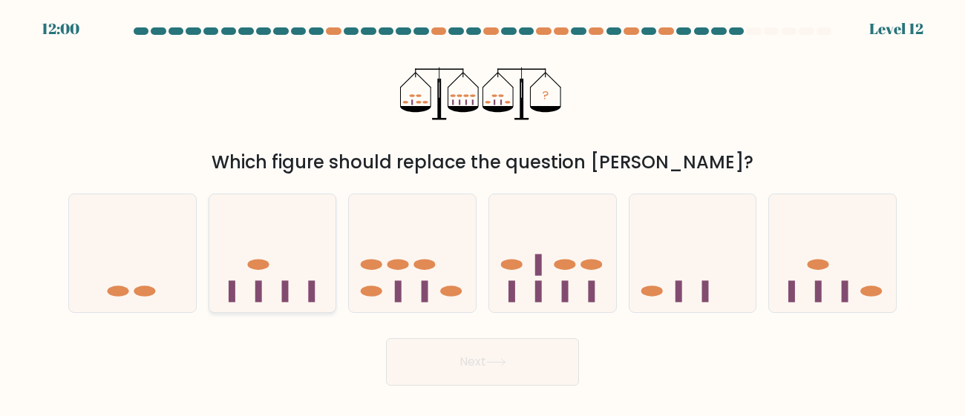
click at [313, 254] on icon at bounding box center [272, 253] width 127 height 105
click at [483, 212] on input "b." at bounding box center [483, 211] width 1 height 4
radio input "true"
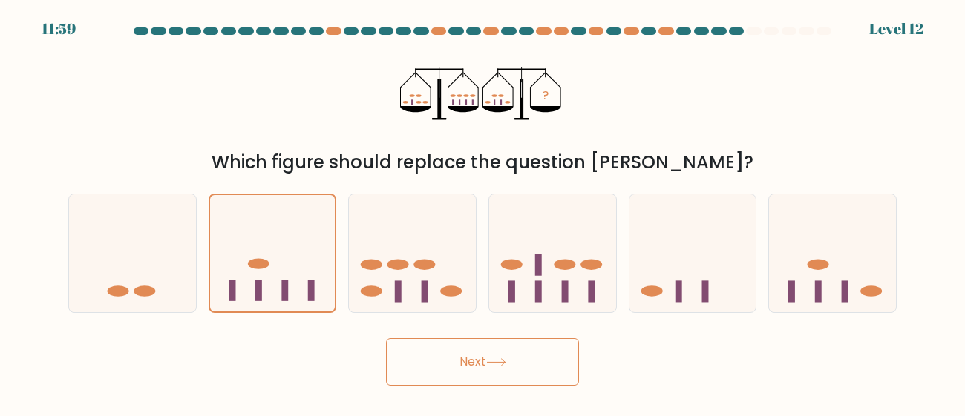
click at [417, 362] on button "Next" at bounding box center [482, 362] width 193 height 48
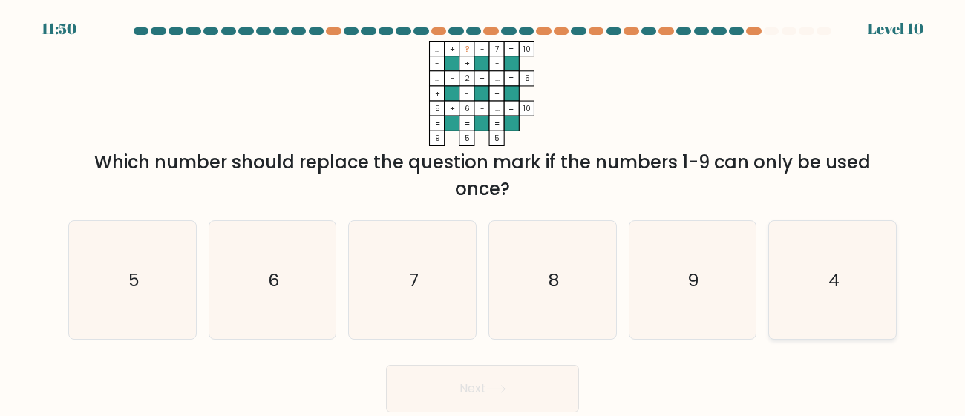
click at [810, 275] on icon "4" at bounding box center [832, 280] width 118 height 118
click at [483, 212] on input "f. 4" at bounding box center [483, 211] width 1 height 4
radio input "true"
click at [565, 399] on button "Next" at bounding box center [482, 389] width 193 height 48
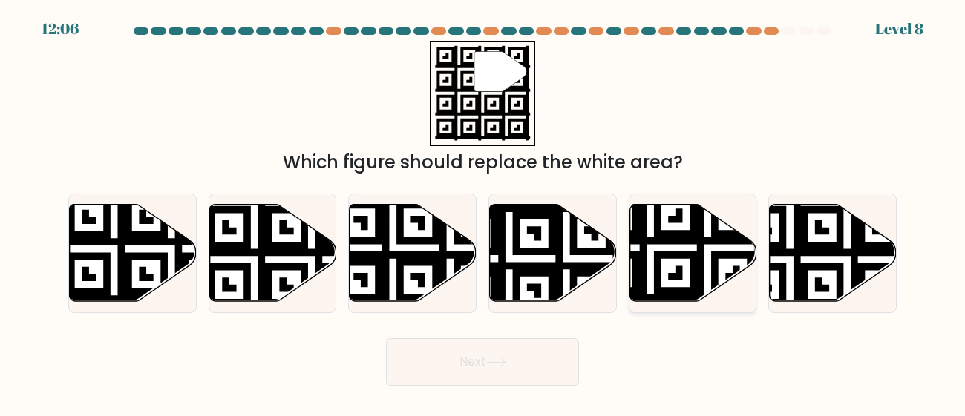
click at [724, 269] on icon at bounding box center [692, 252] width 127 height 97
click at [483, 212] on input "e." at bounding box center [483, 211] width 1 height 4
radio input "true"
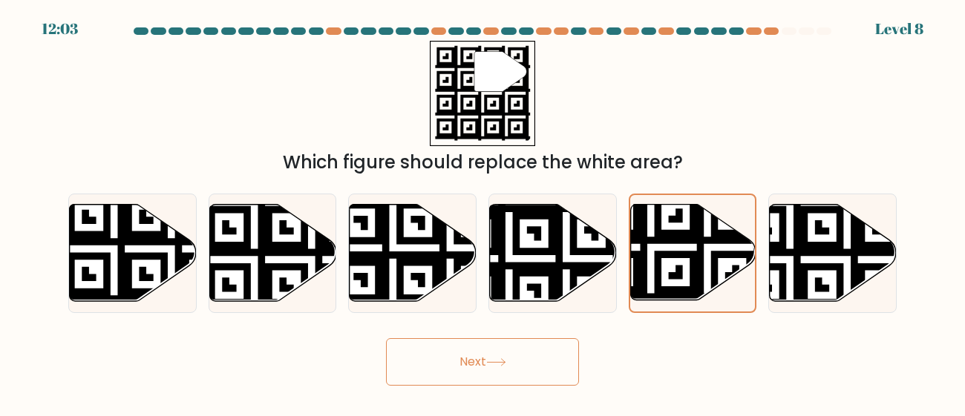
click at [527, 371] on button "Next" at bounding box center [482, 362] width 193 height 48
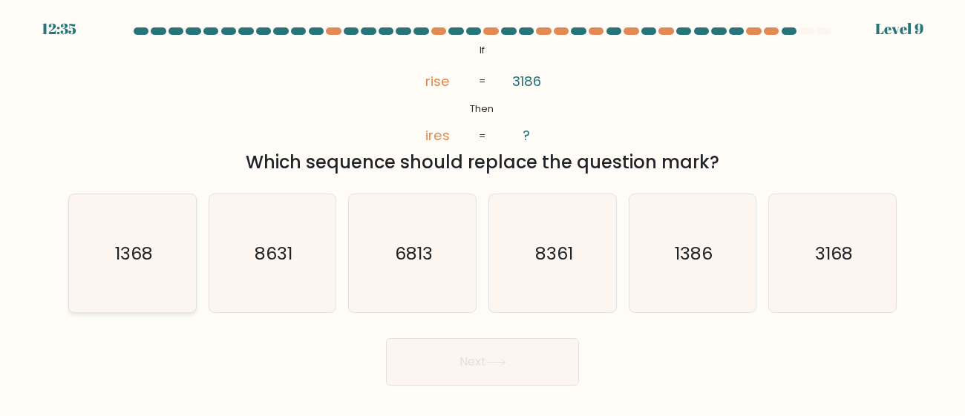
click at [149, 292] on icon "1368" at bounding box center [132, 253] width 118 height 118
click at [483, 212] on input "a. 1368" at bounding box center [483, 211] width 1 height 4
radio input "true"
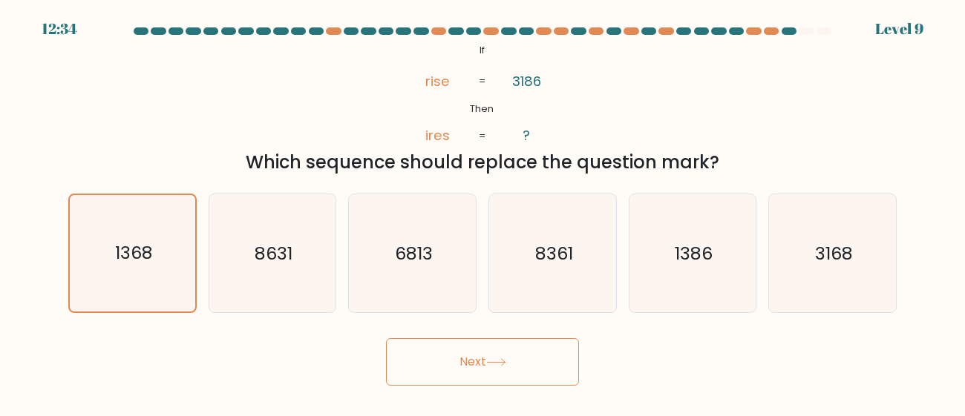
click at [466, 359] on button "Next" at bounding box center [482, 362] width 193 height 48
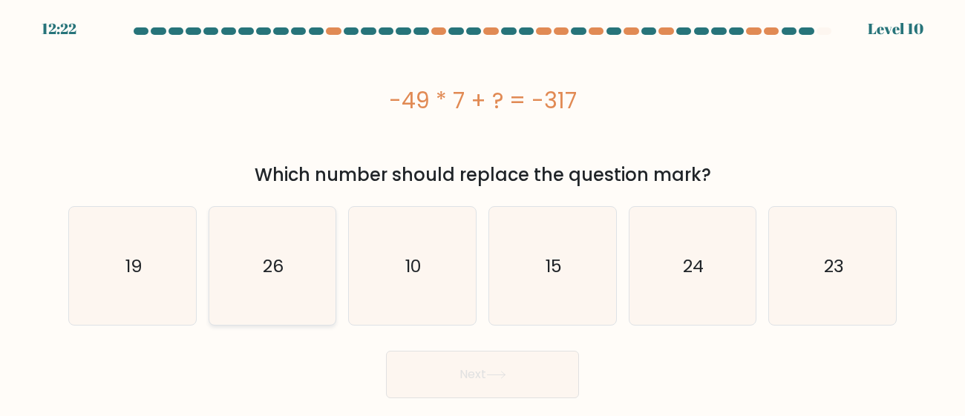
click at [257, 298] on icon "26" at bounding box center [272, 266] width 118 height 118
click at [483, 212] on input "b. 26" at bounding box center [483, 211] width 1 height 4
radio input "true"
click at [481, 387] on button "Next" at bounding box center [482, 375] width 193 height 48
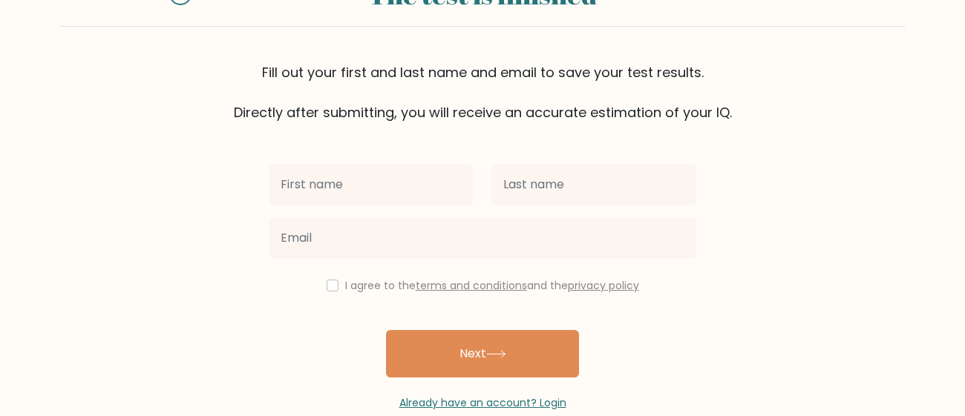
scroll to position [103, 0]
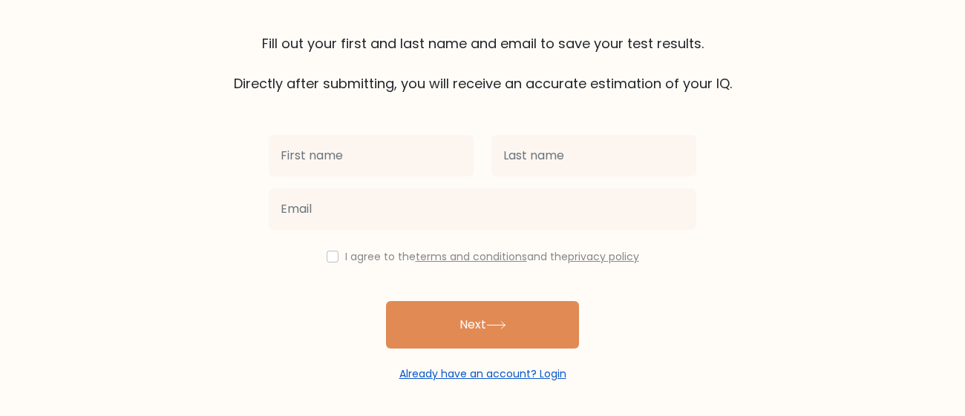
click at [445, 372] on link "Already have an account? Login" at bounding box center [482, 374] width 167 height 15
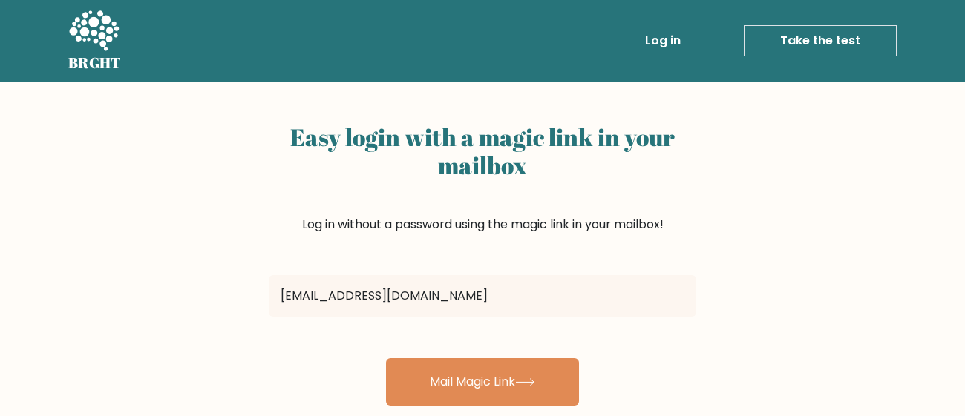
type input "[EMAIL_ADDRESS][DOMAIN_NAME]"
click at [386, 359] on button "Mail Magic Link" at bounding box center [482, 383] width 193 height 48
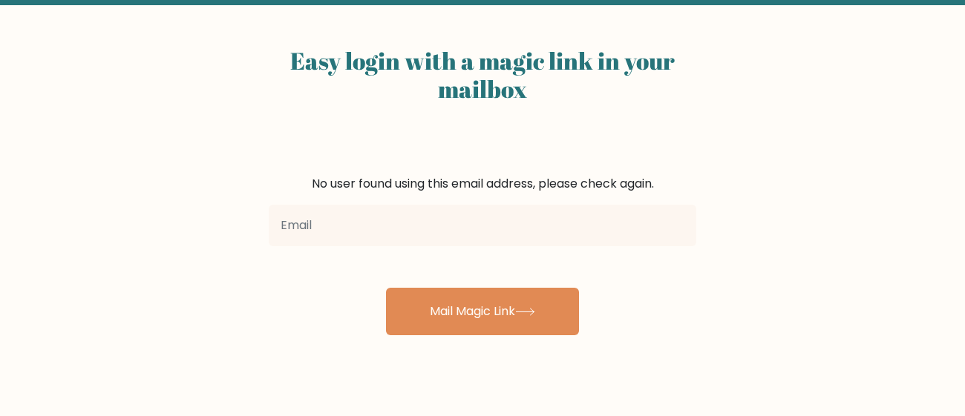
scroll to position [77, 0]
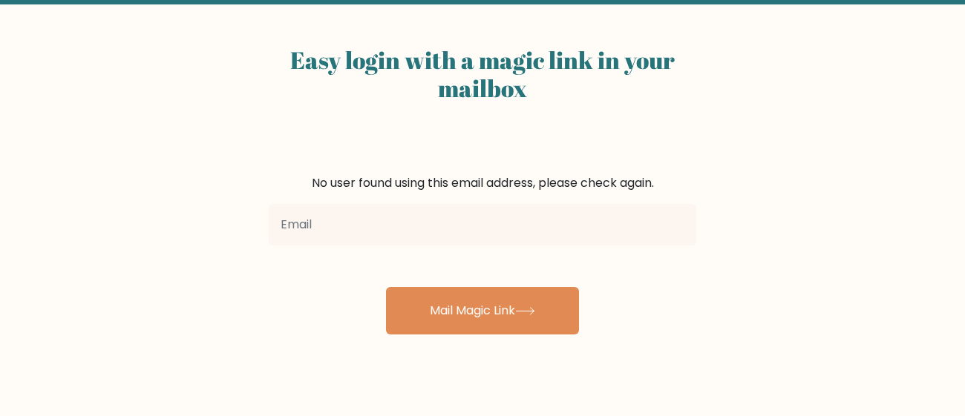
click at [418, 209] on input "email" at bounding box center [483, 225] width 428 height 42
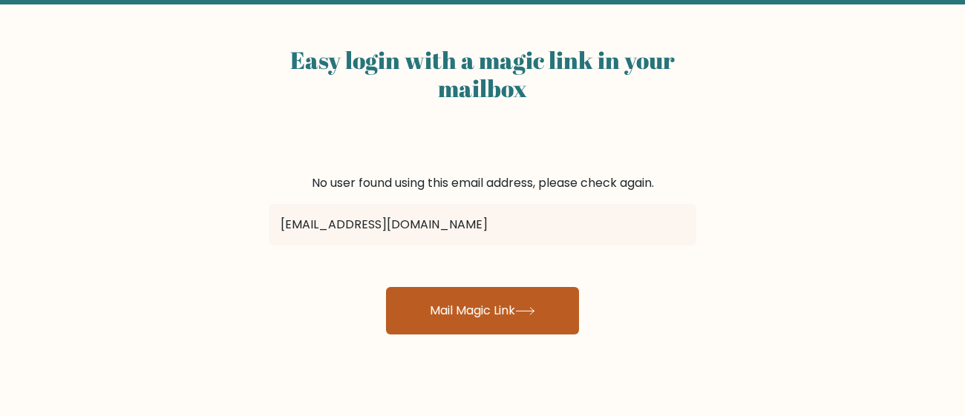
type input "nikofujishishi@outlook.com"
click at [426, 298] on button "Mail Magic Link" at bounding box center [482, 311] width 193 height 48
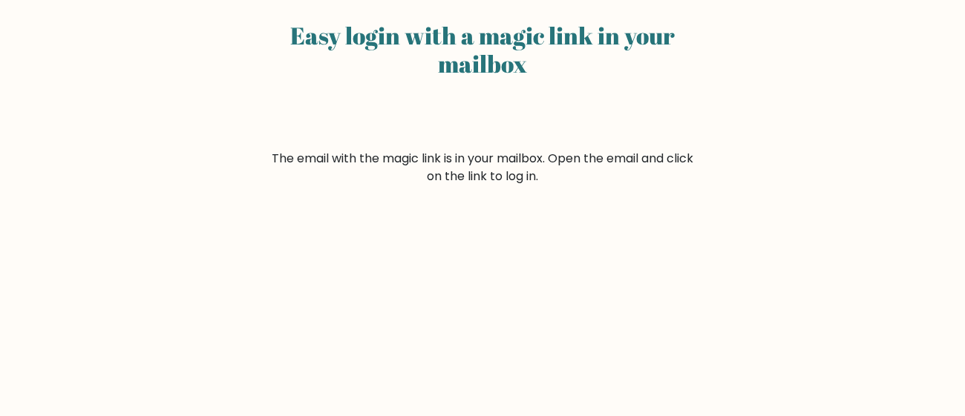
scroll to position [104, 0]
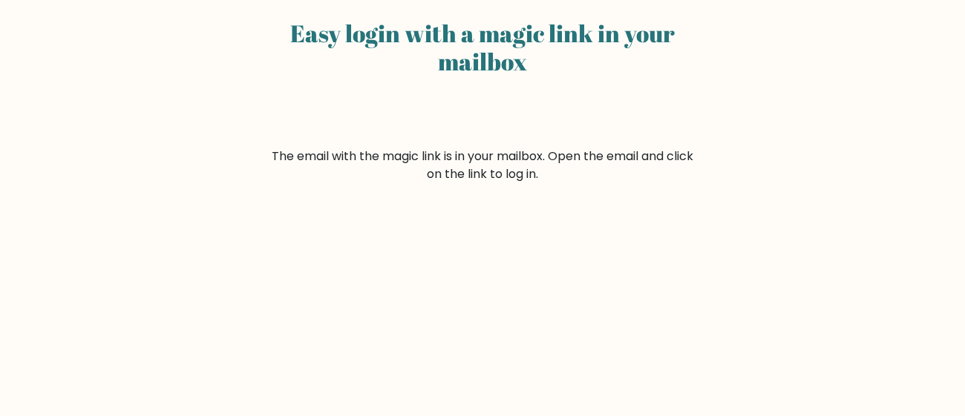
click at [503, 178] on form "The email with the magic link is in your mailbox. Open the email and click on t…" at bounding box center [483, 166] width 428 height 36
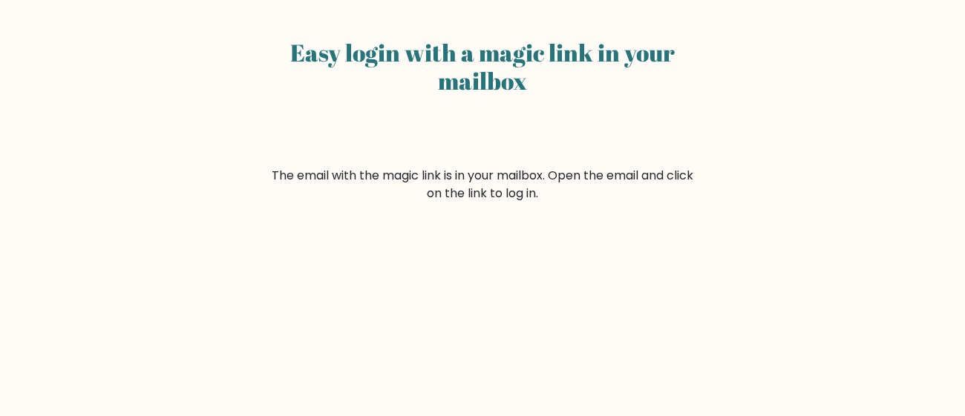
scroll to position [0, 0]
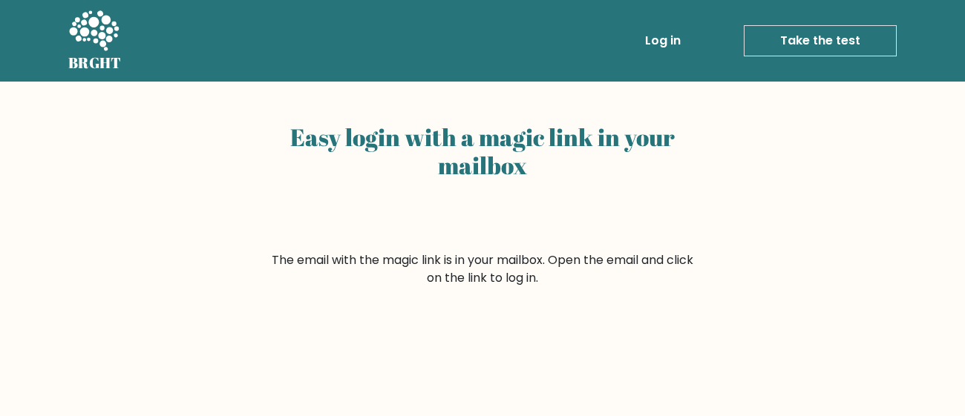
click at [671, 44] on link "Log in" at bounding box center [663, 41] width 48 height 30
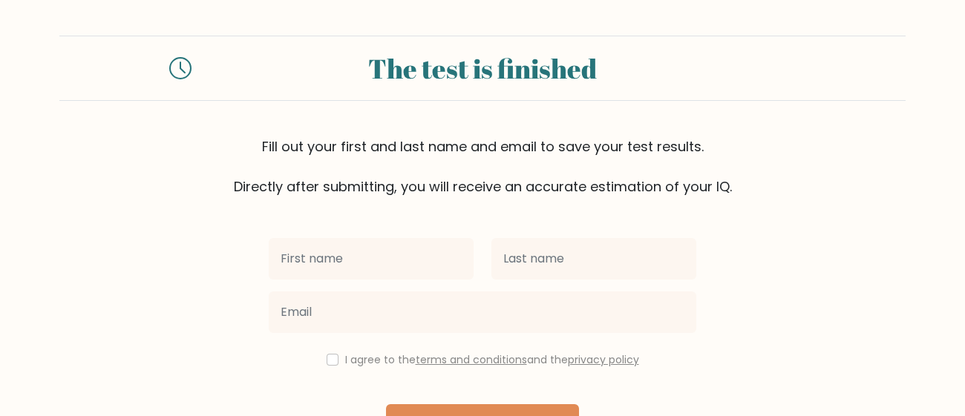
scroll to position [103, 0]
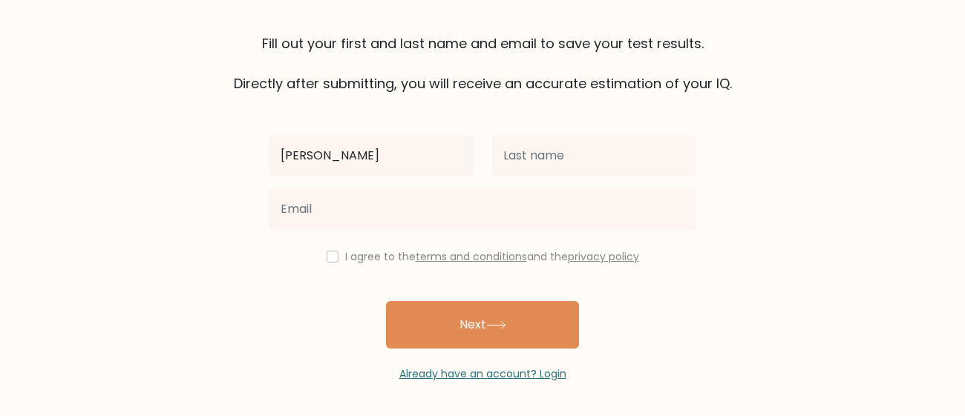
type input "[PERSON_NAME]"
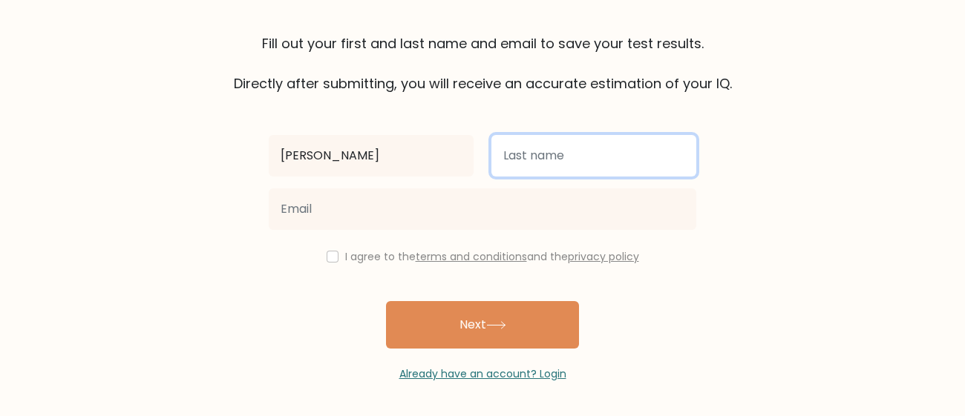
click at [543, 154] on input "text" at bounding box center [593, 156] width 205 height 42
type input "nakagawa"
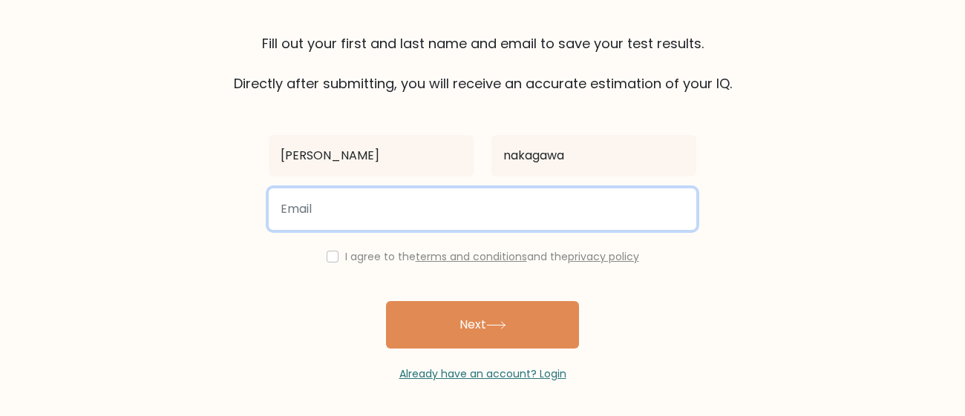
click at [477, 201] on input "email" at bounding box center [483, 210] width 428 height 42
click at [326, 223] on input "134573" at bounding box center [483, 210] width 428 height 42
type input "134573@learn.conejousd.net"
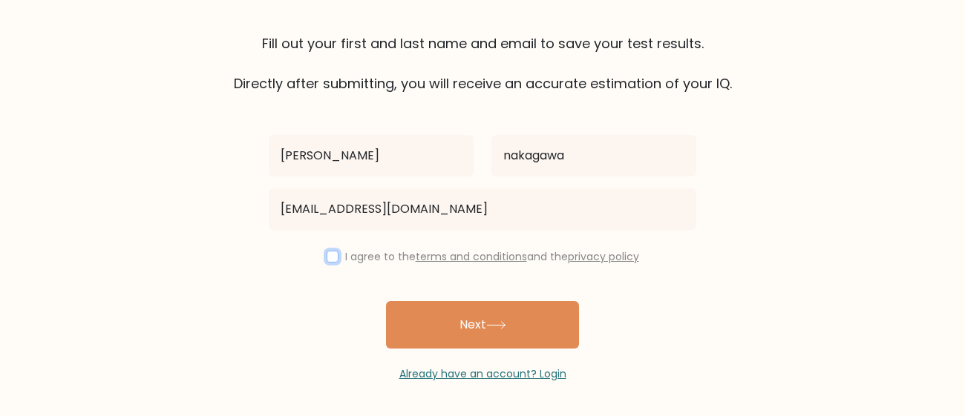
click at [333, 255] on input "checkbox" at bounding box center [333, 257] width 12 height 12
checkbox input "true"
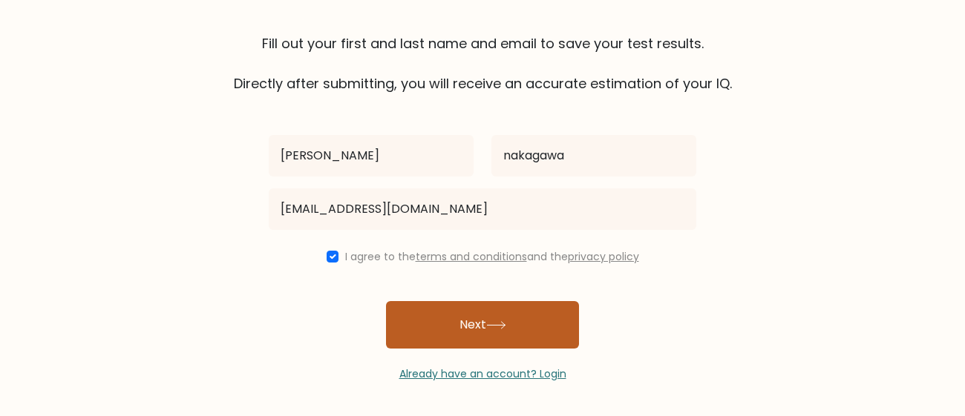
click at [419, 343] on button "Next" at bounding box center [482, 325] width 193 height 48
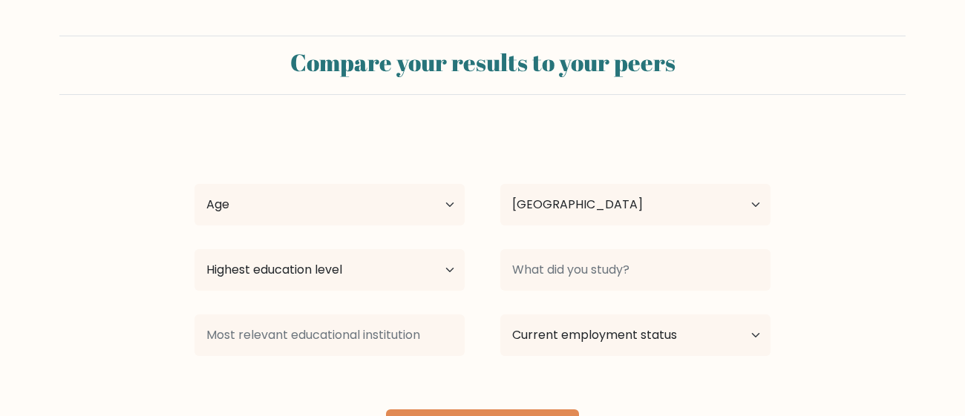
select select "US"
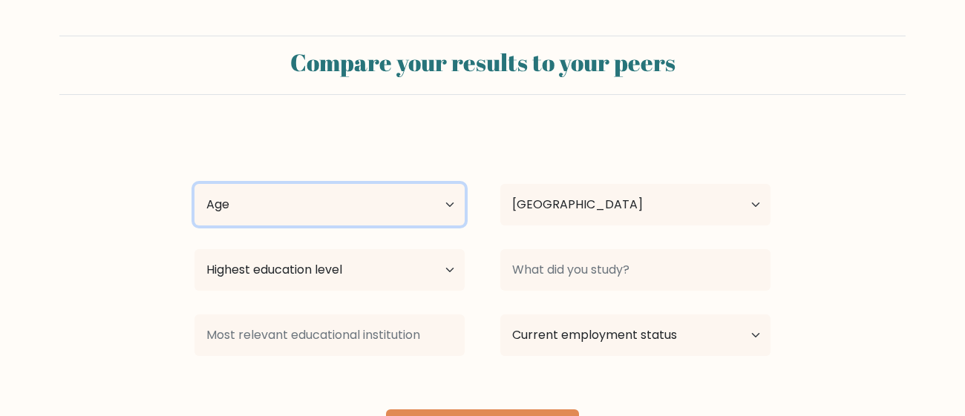
click at [421, 223] on select "Age Under [DEMOGRAPHIC_DATA] [DEMOGRAPHIC_DATA] [DEMOGRAPHIC_DATA] [DEMOGRAPHIC…" at bounding box center [329, 205] width 270 height 42
click at [194, 184] on select "Age Under [DEMOGRAPHIC_DATA] [DEMOGRAPHIC_DATA] [DEMOGRAPHIC_DATA] [DEMOGRAPHIC…" at bounding box center [329, 205] width 270 height 42
click at [298, 214] on select "Age Under [DEMOGRAPHIC_DATA] [DEMOGRAPHIC_DATA] [DEMOGRAPHIC_DATA] [DEMOGRAPHIC…" at bounding box center [329, 205] width 270 height 42
select select "min_18"
click at [194, 184] on select "Age Under [DEMOGRAPHIC_DATA] [DEMOGRAPHIC_DATA] [DEMOGRAPHIC_DATA] [DEMOGRAPHIC…" at bounding box center [329, 205] width 270 height 42
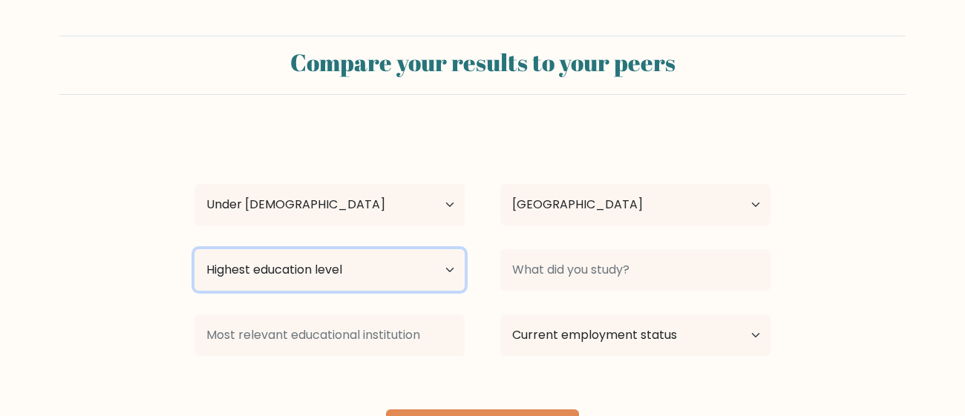
click at [432, 266] on select "Highest education level No schooling Primary Lower Secondary Upper Secondary Oc…" at bounding box center [329, 270] width 270 height 42
select select "lower_secondary"
click at [194, 249] on select "Highest education level No schooling Primary Lower Secondary Upper Secondary Oc…" at bounding box center [329, 270] width 270 height 42
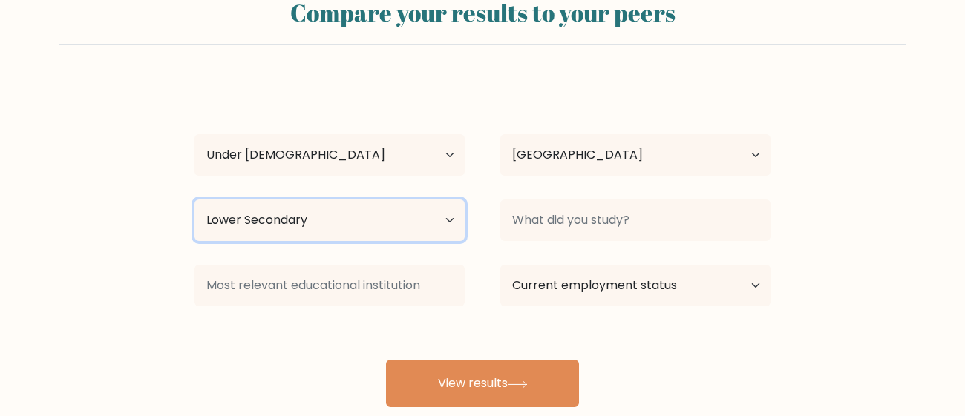
scroll to position [55, 0]
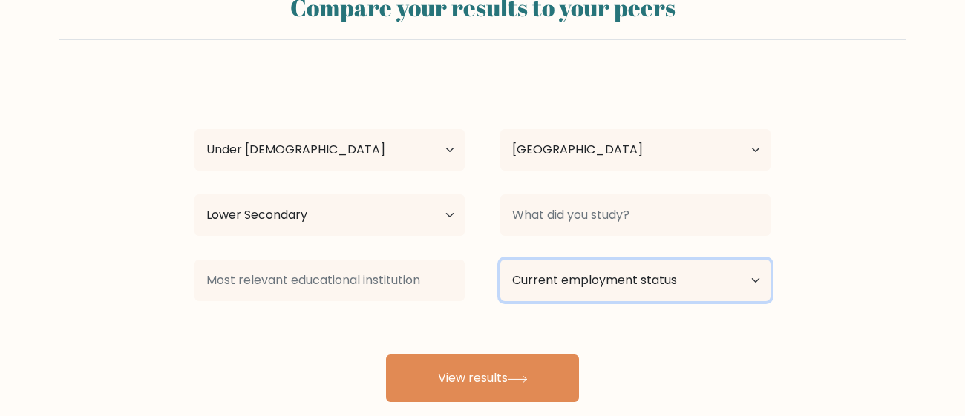
click at [612, 286] on select "Current employment status Employed Student Retired Other / prefer not to answer" at bounding box center [635, 281] width 270 height 42
select select "student"
click at [500, 260] on select "Current employment status Employed Student Retired Other / prefer not to answer" at bounding box center [635, 281] width 270 height 42
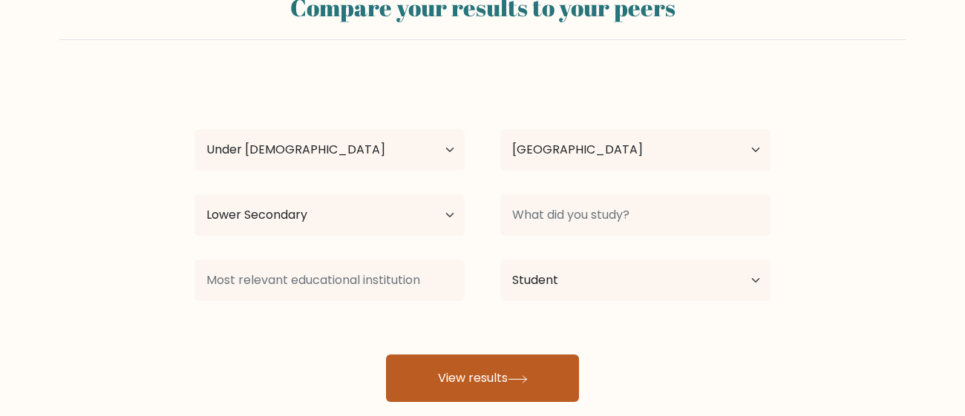
click at [536, 371] on button "View results" at bounding box center [482, 379] width 193 height 48
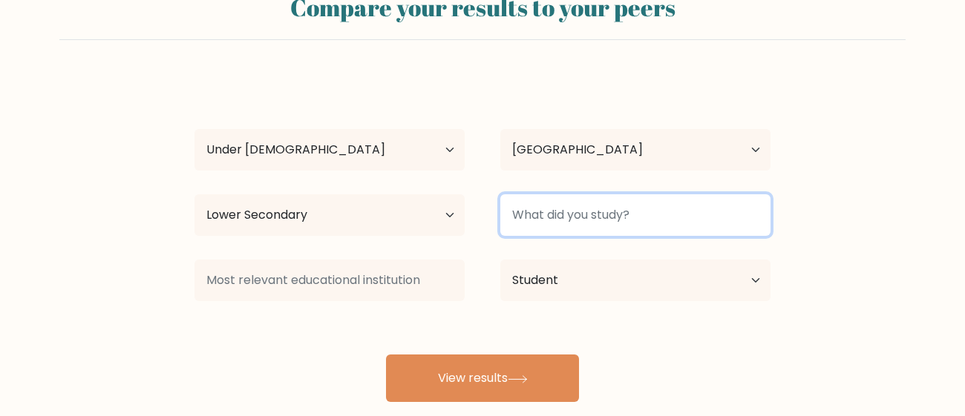
click at [594, 226] on input at bounding box center [635, 215] width 270 height 42
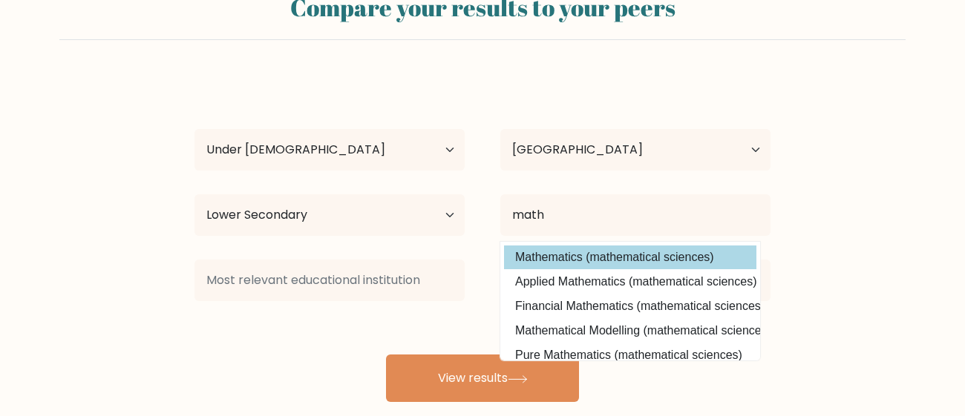
click at [566, 248] on option "Mathematics (mathematical sciences)" at bounding box center [630, 258] width 252 height 24
type input "Mathematics"
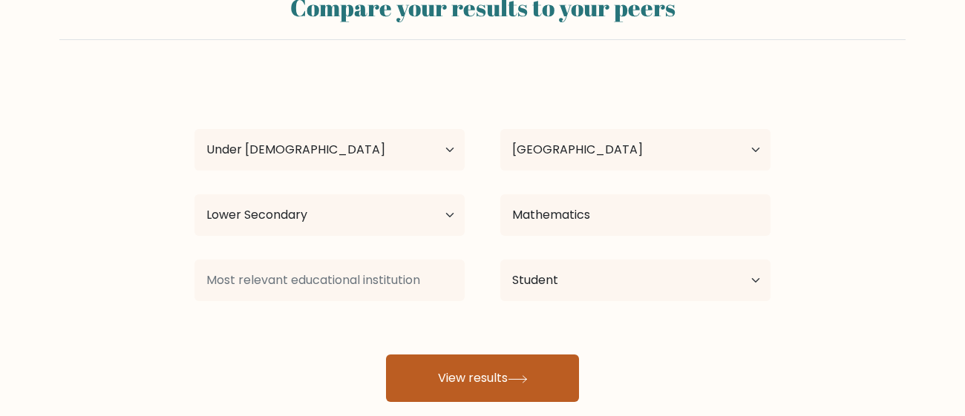
click at [500, 374] on button "View results" at bounding box center [482, 379] width 193 height 48
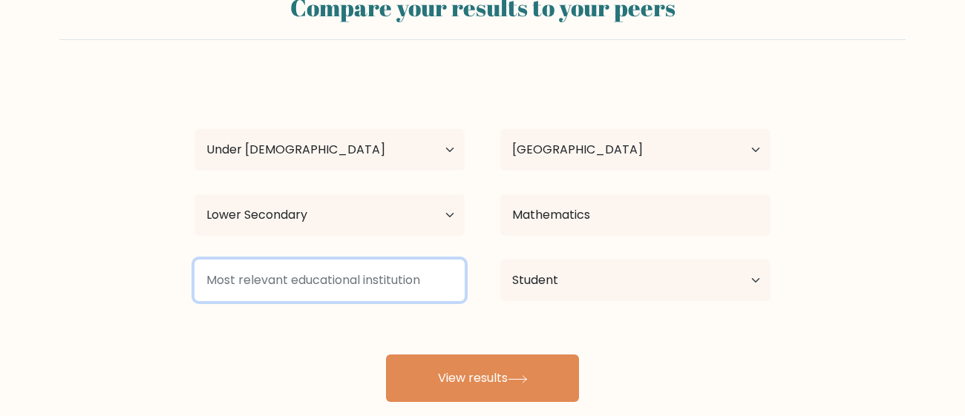
click at [341, 275] on input at bounding box center [329, 281] width 270 height 42
type input "m"
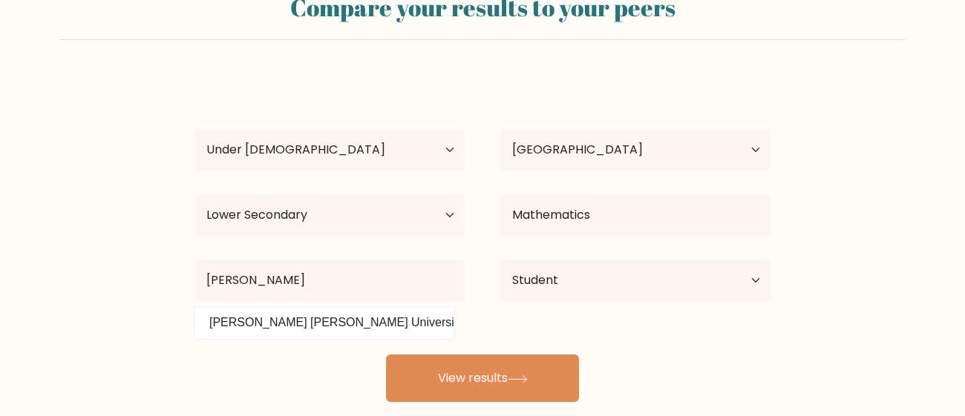
click at [229, 333] on option "Bob Jones University (United States)" at bounding box center [324, 323] width 252 height 24
type input "[PERSON_NAME] [PERSON_NAME] University"
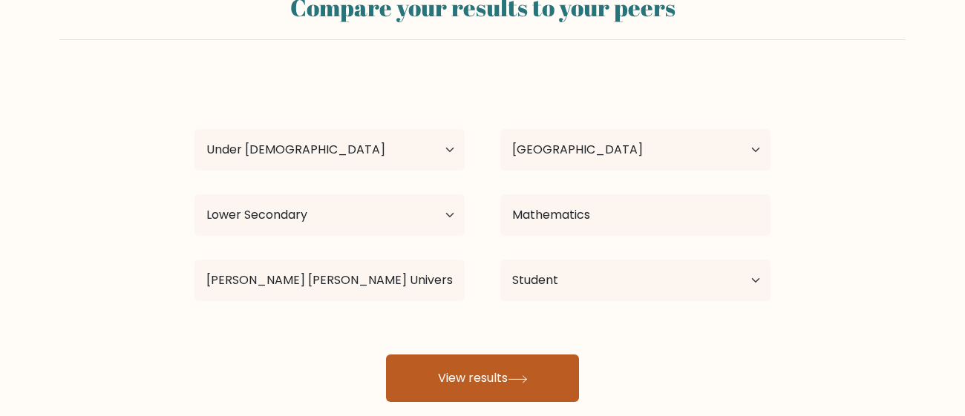
click at [441, 385] on button "View results" at bounding box center [482, 379] width 193 height 48
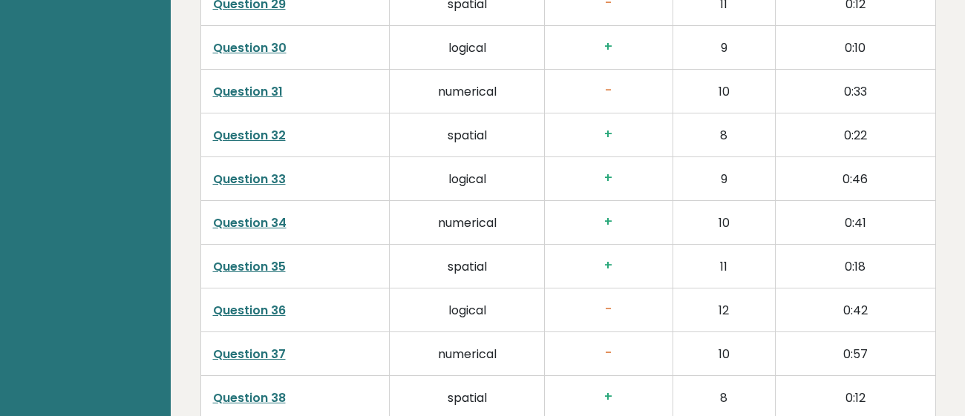
scroll to position [3978, 0]
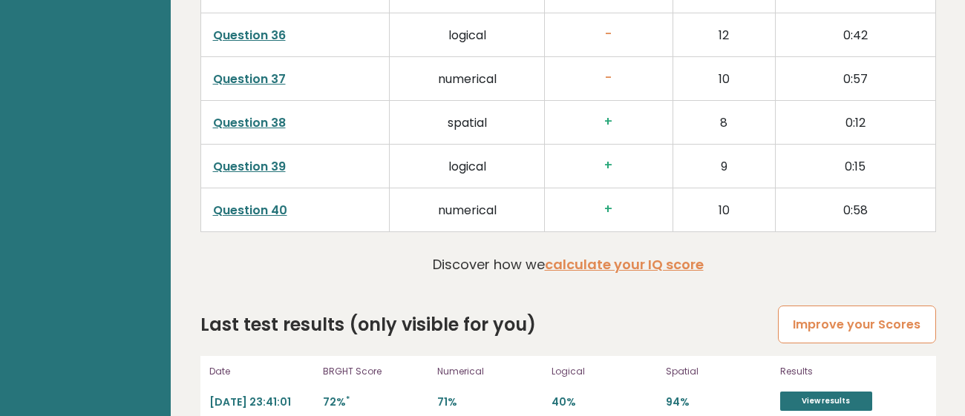
click at [831, 306] on link "Improve your Scores" at bounding box center [856, 325] width 157 height 38
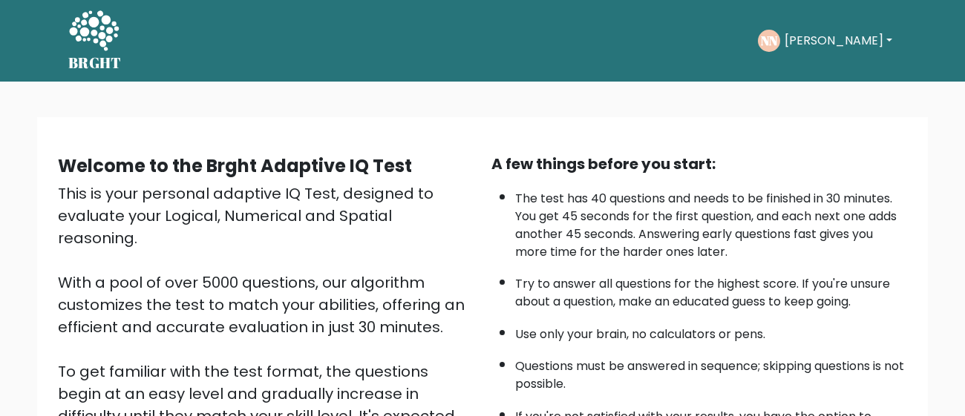
scroll to position [263, 0]
